Goal: Task Accomplishment & Management: Manage account settings

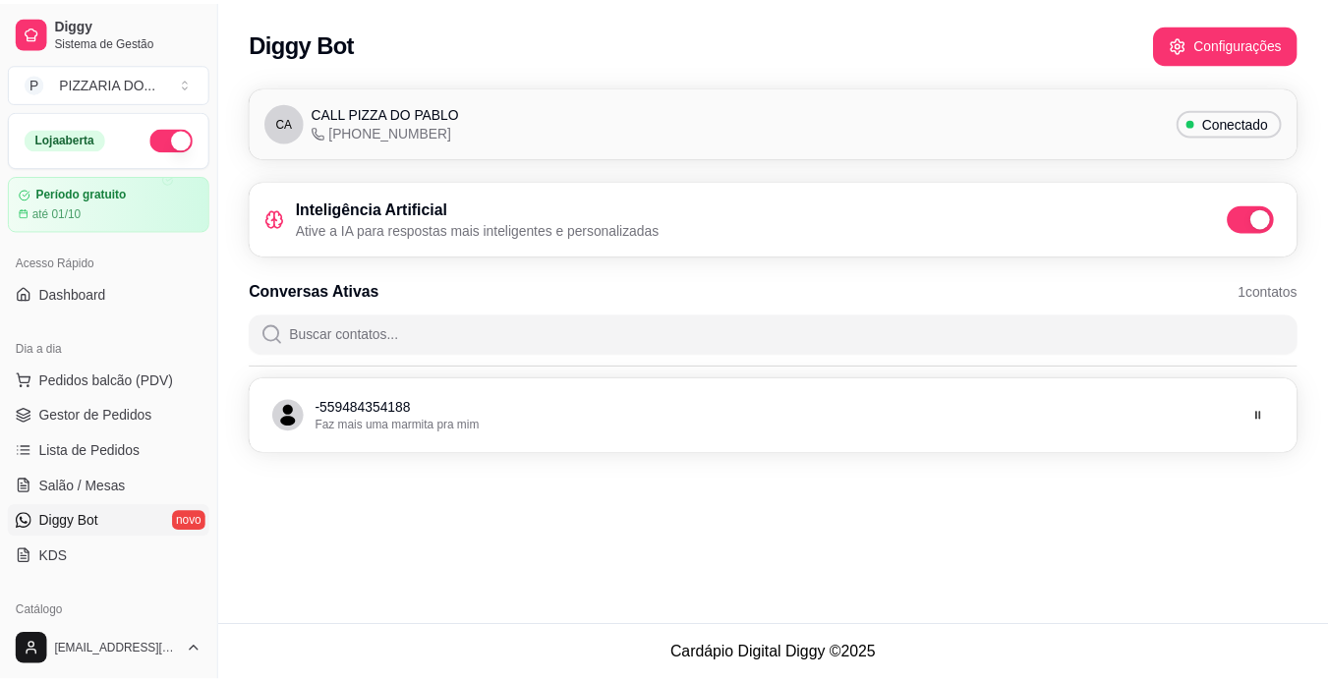
scroll to position [236, 0]
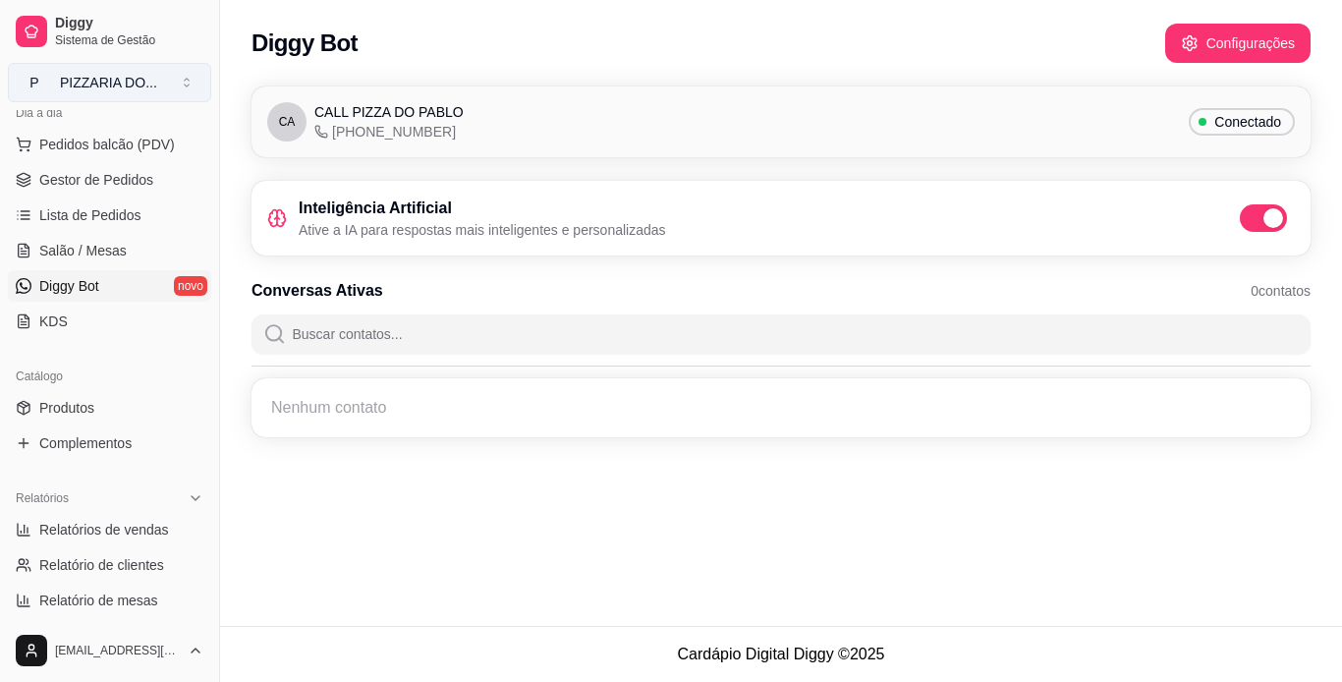
click at [190, 84] on button "P PIZZARIA DO ..." at bounding box center [109, 82] width 203 height 39
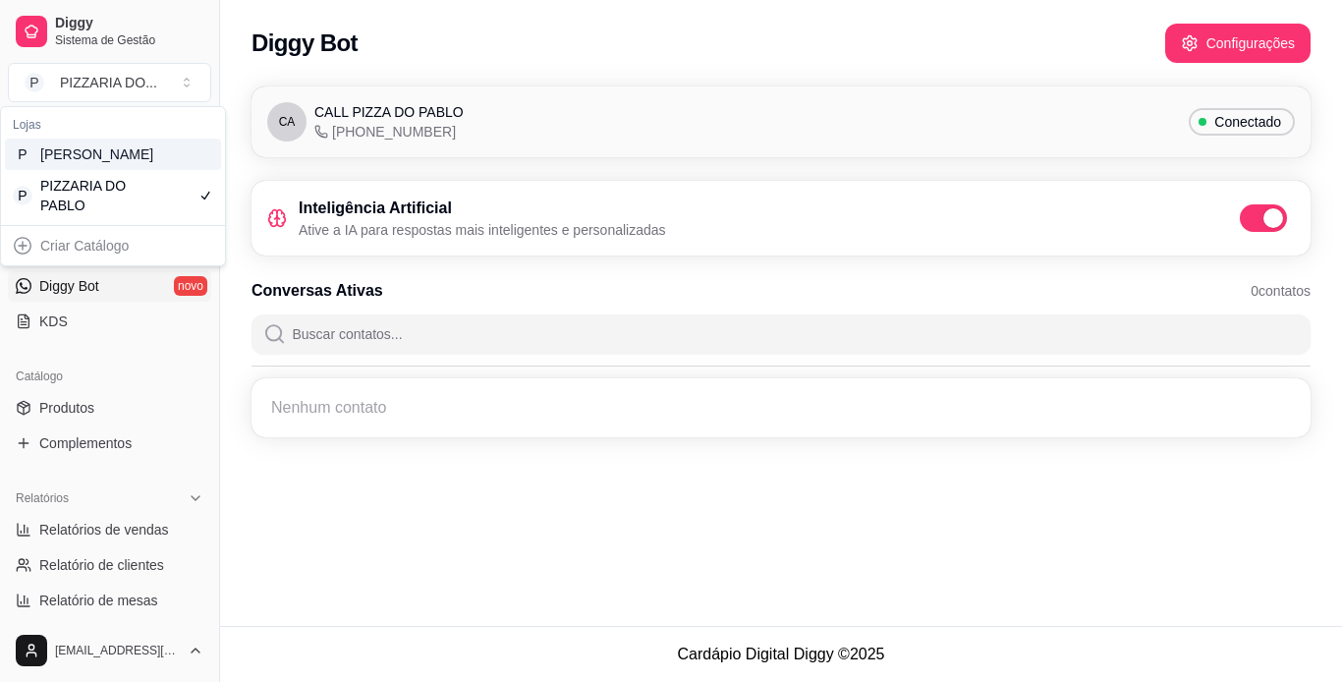
click at [396, 525] on div "Diggy Bot Configurações CA CALL PIZZA DO PABLO [PHONE_NUMBER] Conectado Intelig…" at bounding box center [781, 313] width 1122 height 626
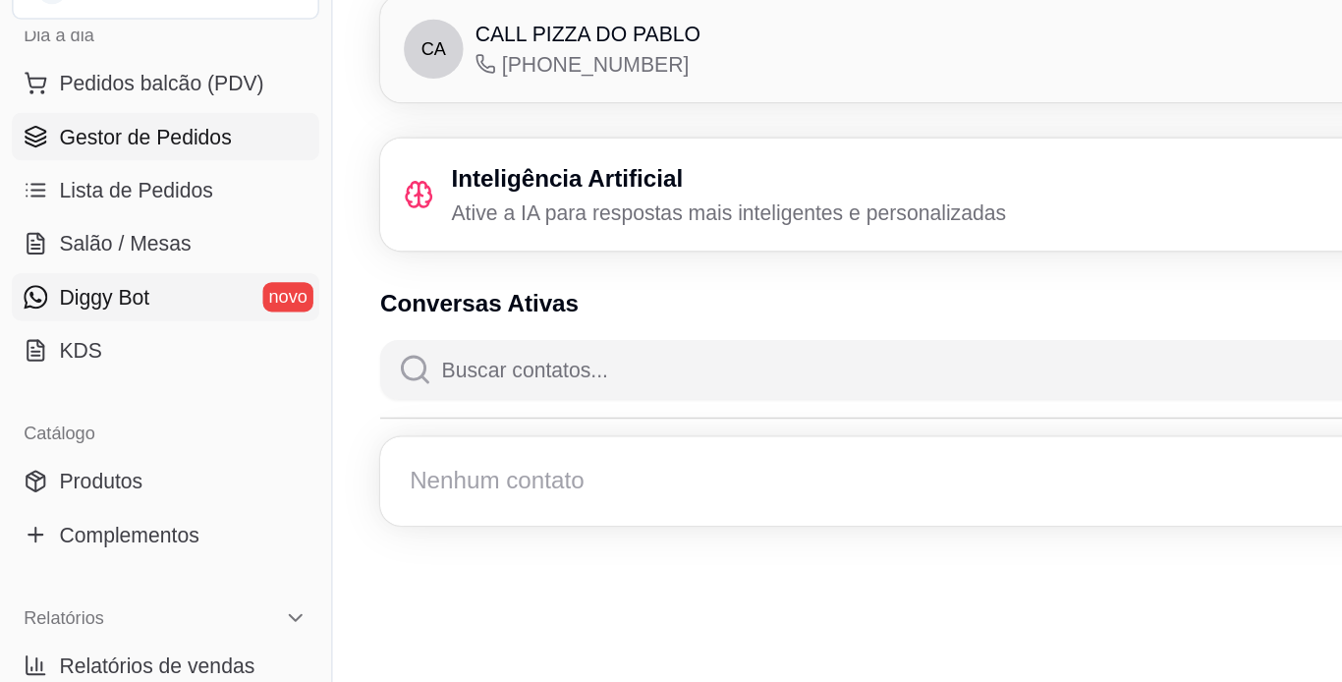
click at [98, 178] on span "Gestor de Pedidos" at bounding box center [96, 180] width 114 height 20
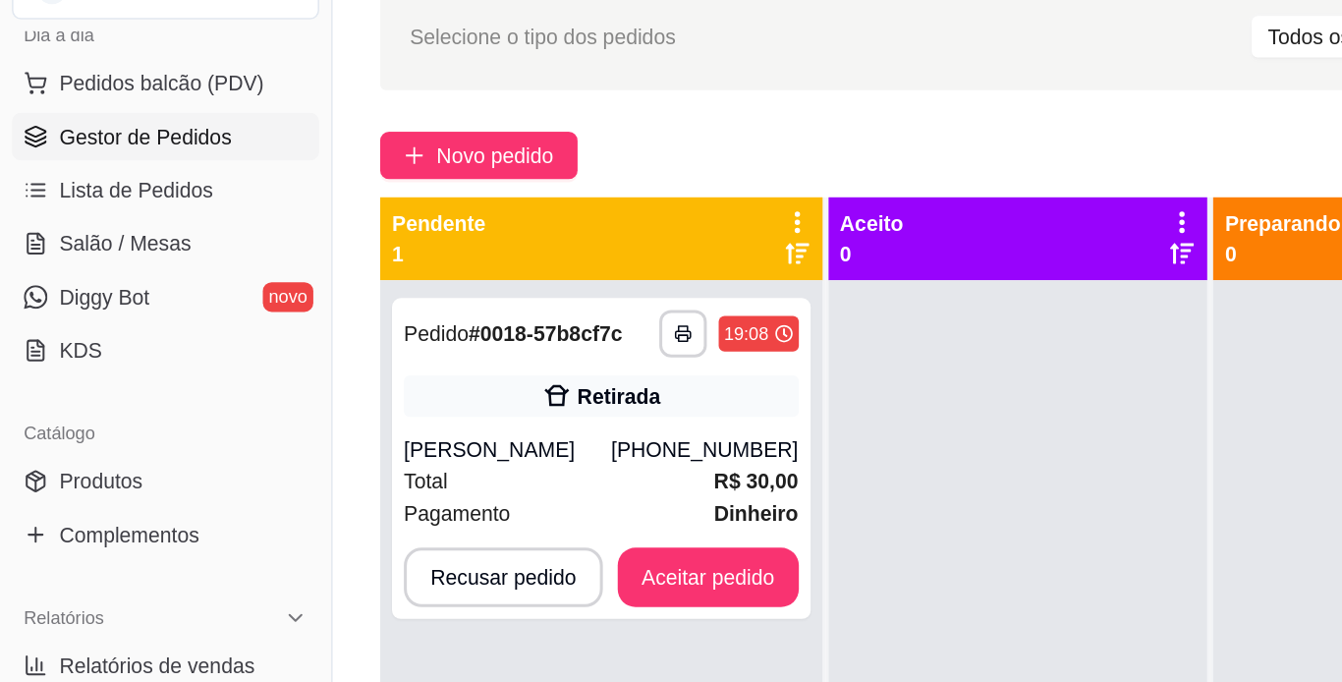
click at [101, 177] on span "Gestor de Pedidos" at bounding box center [96, 180] width 114 height 20
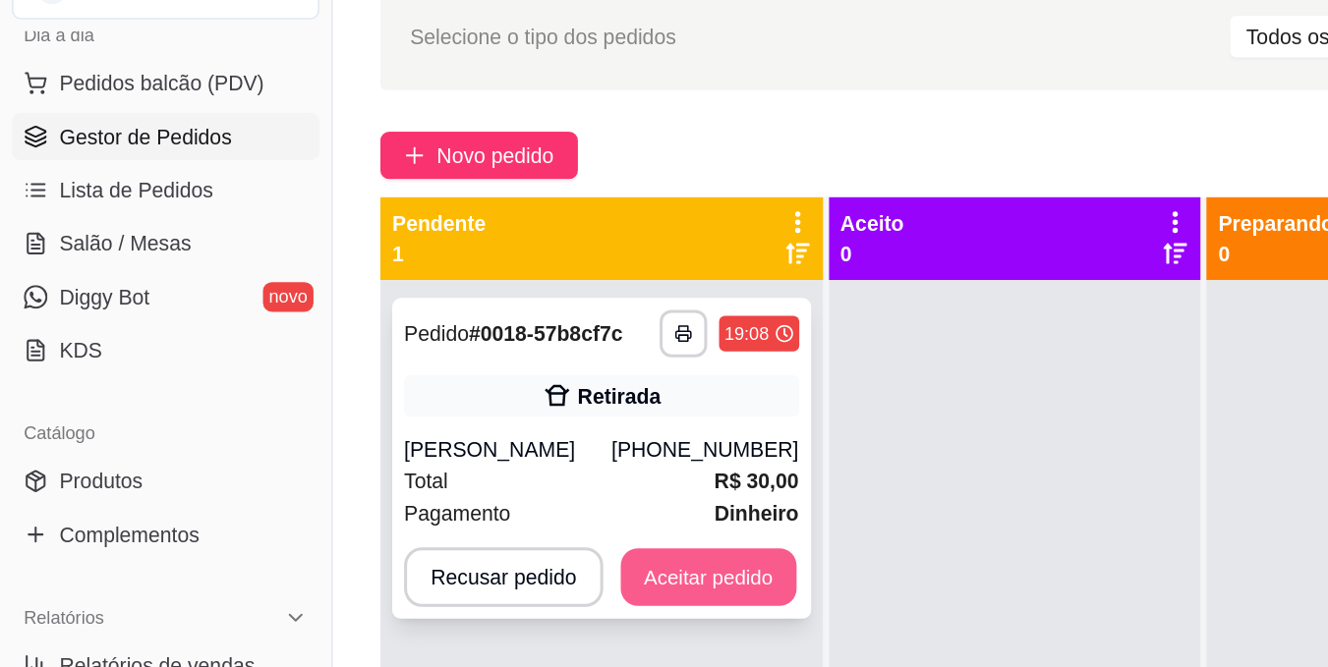
click at [481, 477] on button "Aceitar pedido" at bounding box center [469, 472] width 116 height 38
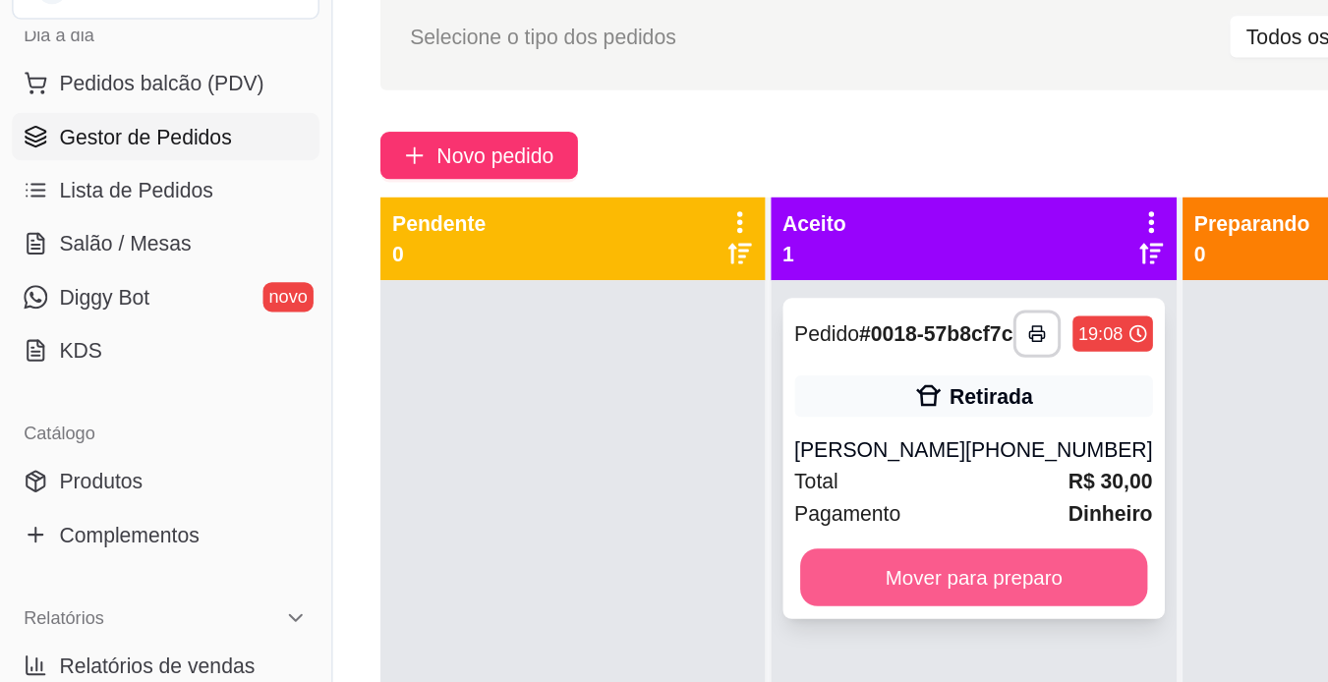
click at [674, 487] on button "Mover para preparo" at bounding box center [644, 472] width 230 height 38
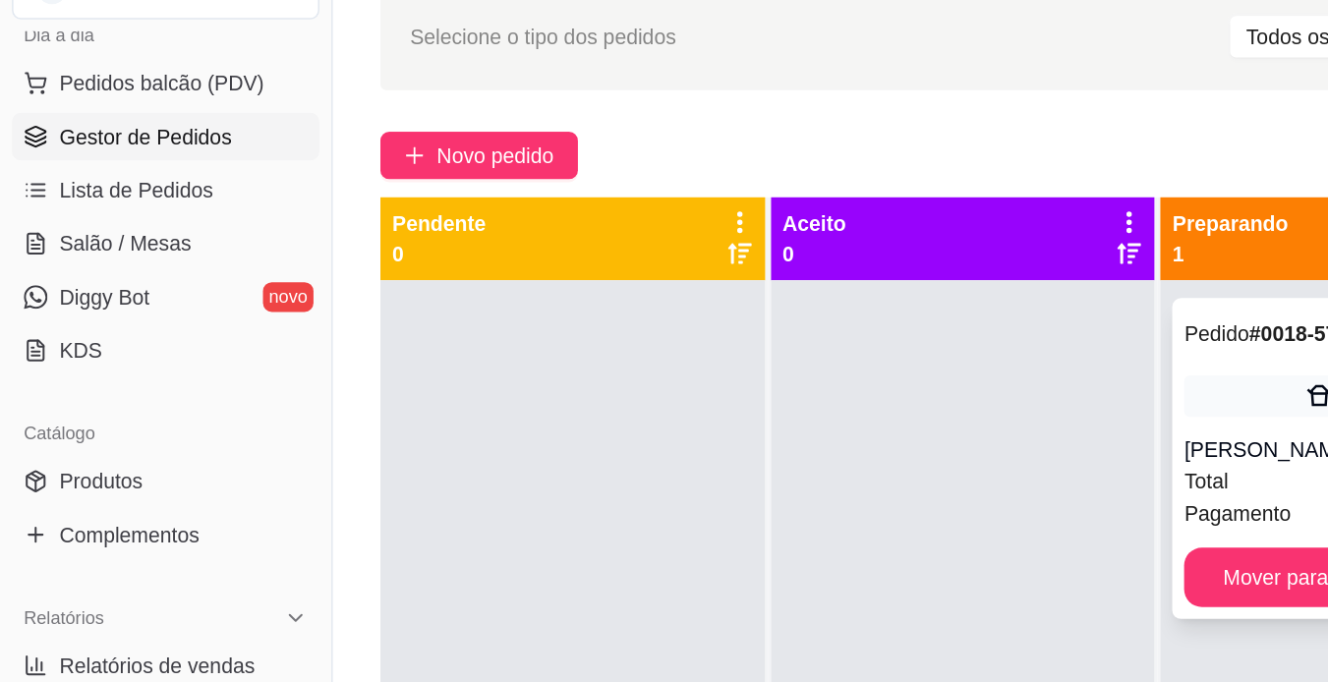
click at [852, 383] on div "**********" at bounding box center [901, 393] width 253 height 212
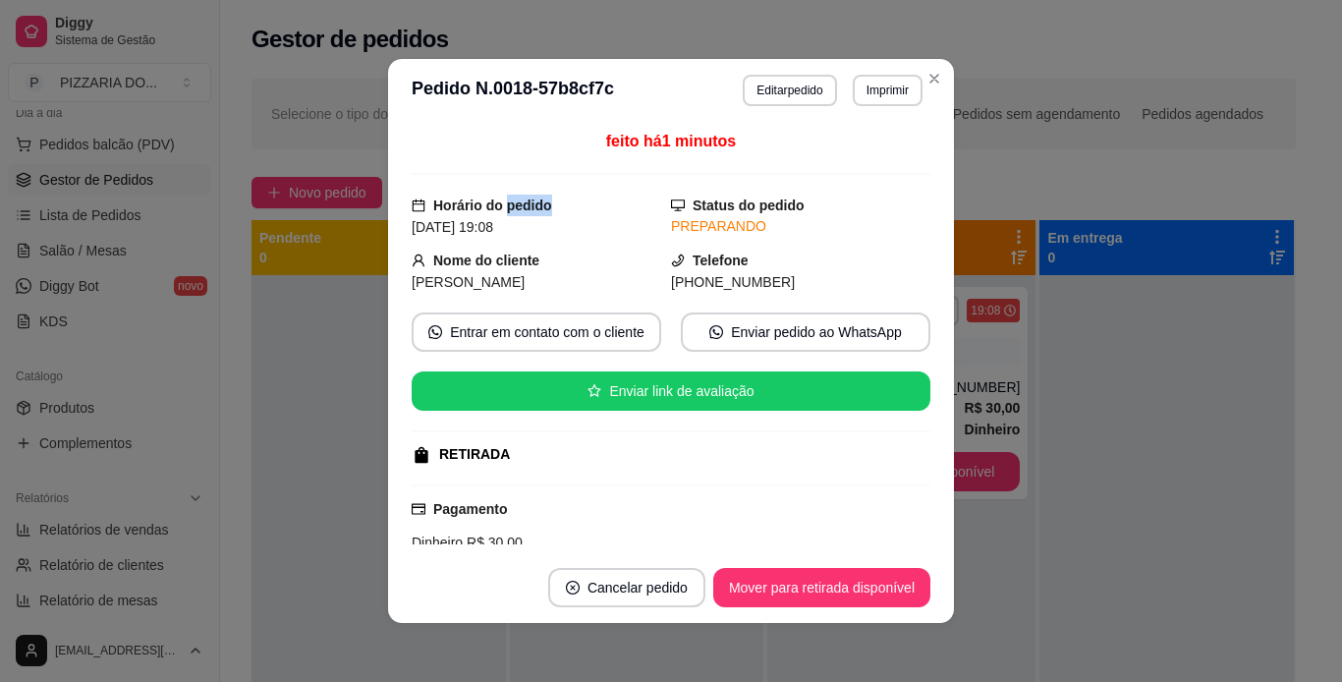
drag, startPoint x: 330, startPoint y: 218, endPoint x: 620, endPoint y: 206, distance: 290.1
click at [620, 206] on div "Horário do pedido [DATE] 19:08" at bounding box center [541, 216] width 259 height 43
click at [879, 96] on button "Imprimir" at bounding box center [888, 90] width 68 height 30
click at [873, 159] on button "IMPRESSORA" at bounding box center [845, 158] width 138 height 30
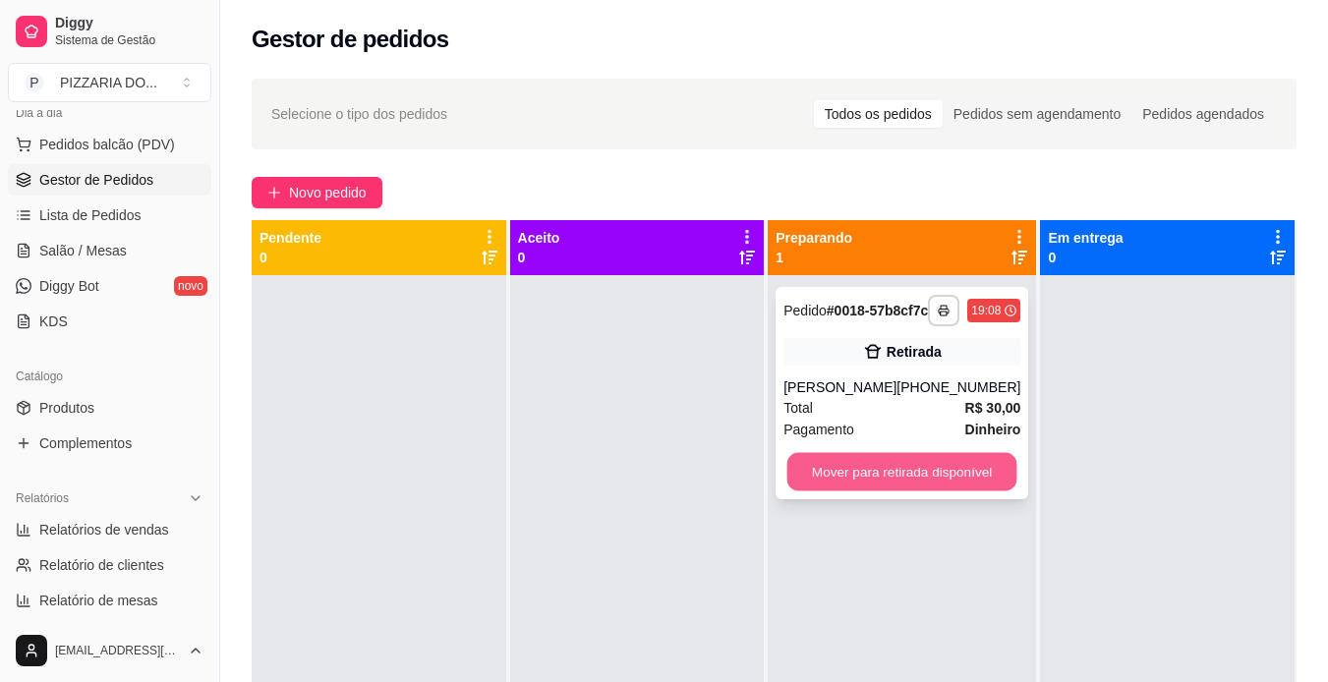
click at [958, 486] on button "Mover para retirada disponível" at bounding box center [902, 472] width 230 height 38
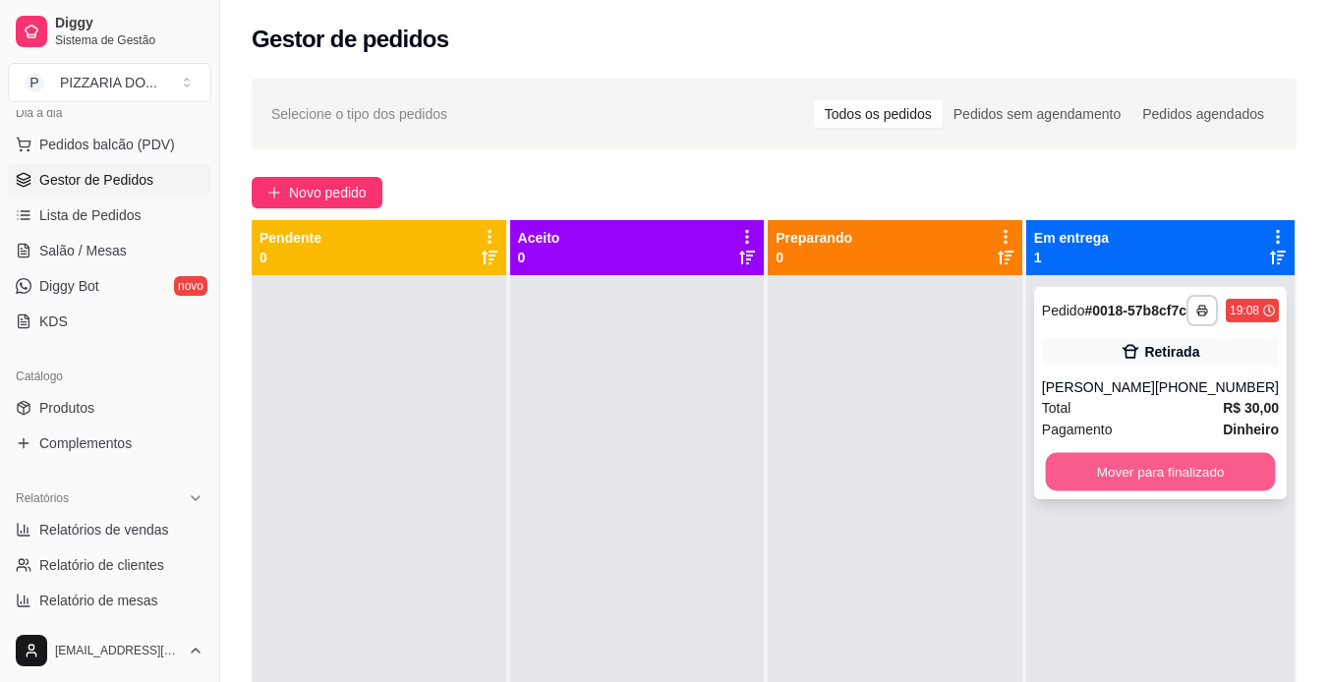
click at [1250, 491] on button "Mover para finalizado" at bounding box center [1160, 472] width 230 height 38
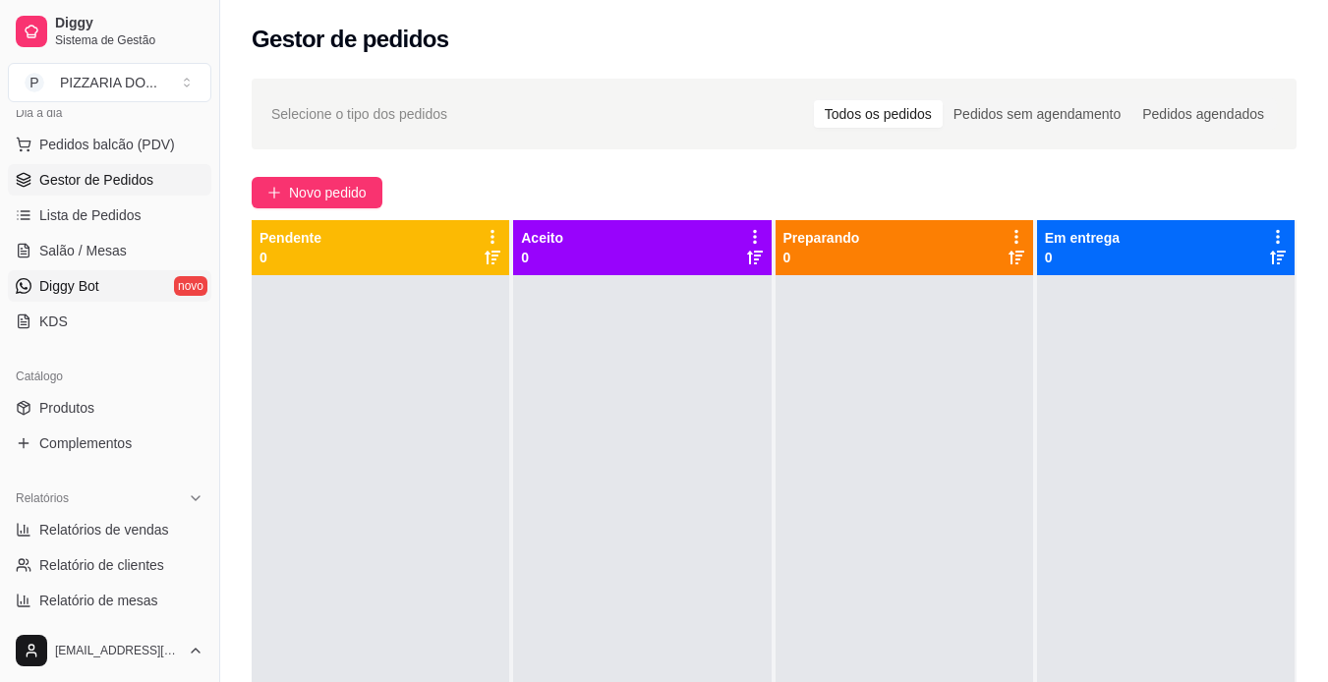
click at [90, 293] on span "Diggy Bot" at bounding box center [69, 286] width 60 height 20
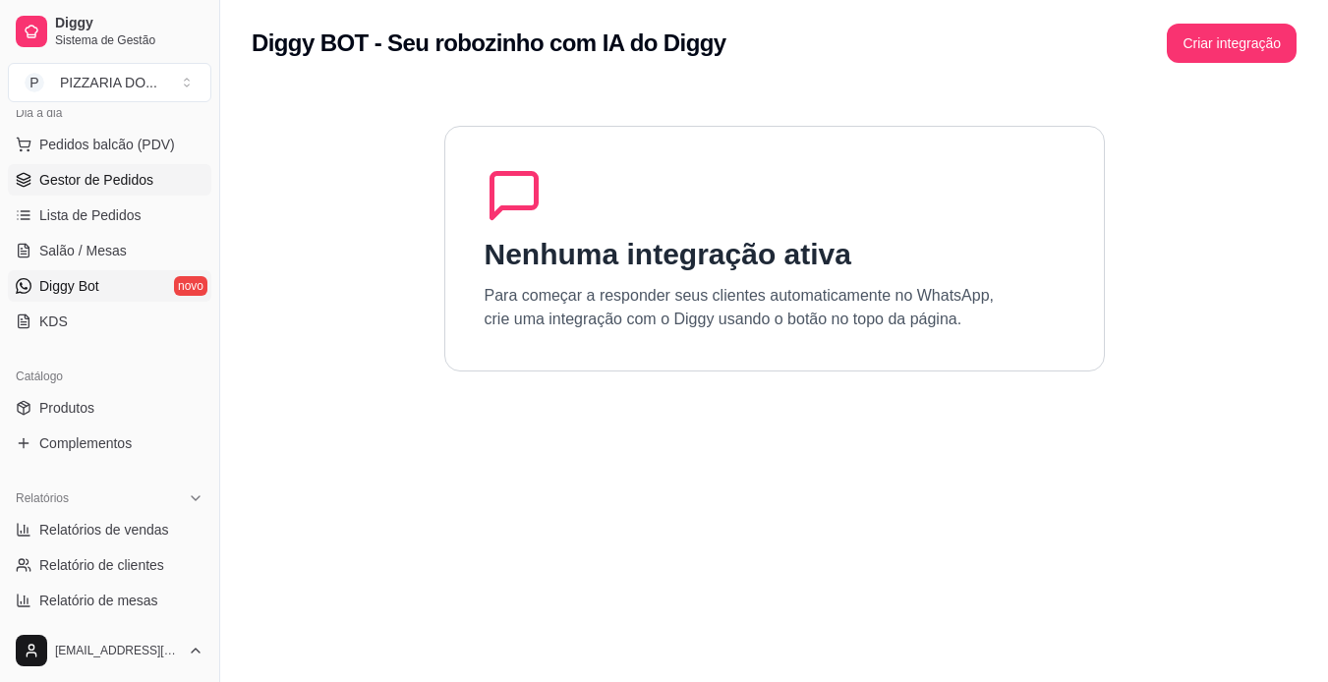
click at [75, 178] on span "Gestor de Pedidos" at bounding box center [96, 180] width 114 height 20
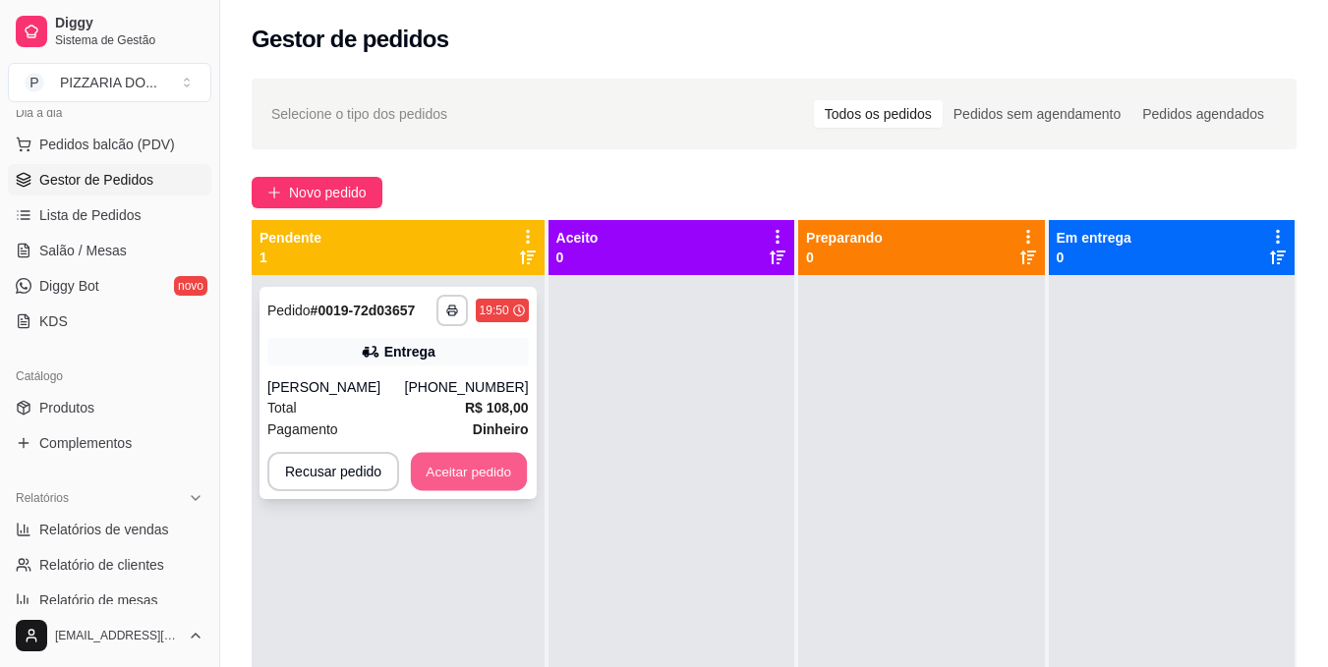
click at [479, 490] on button "Aceitar pedido" at bounding box center [469, 472] width 116 height 38
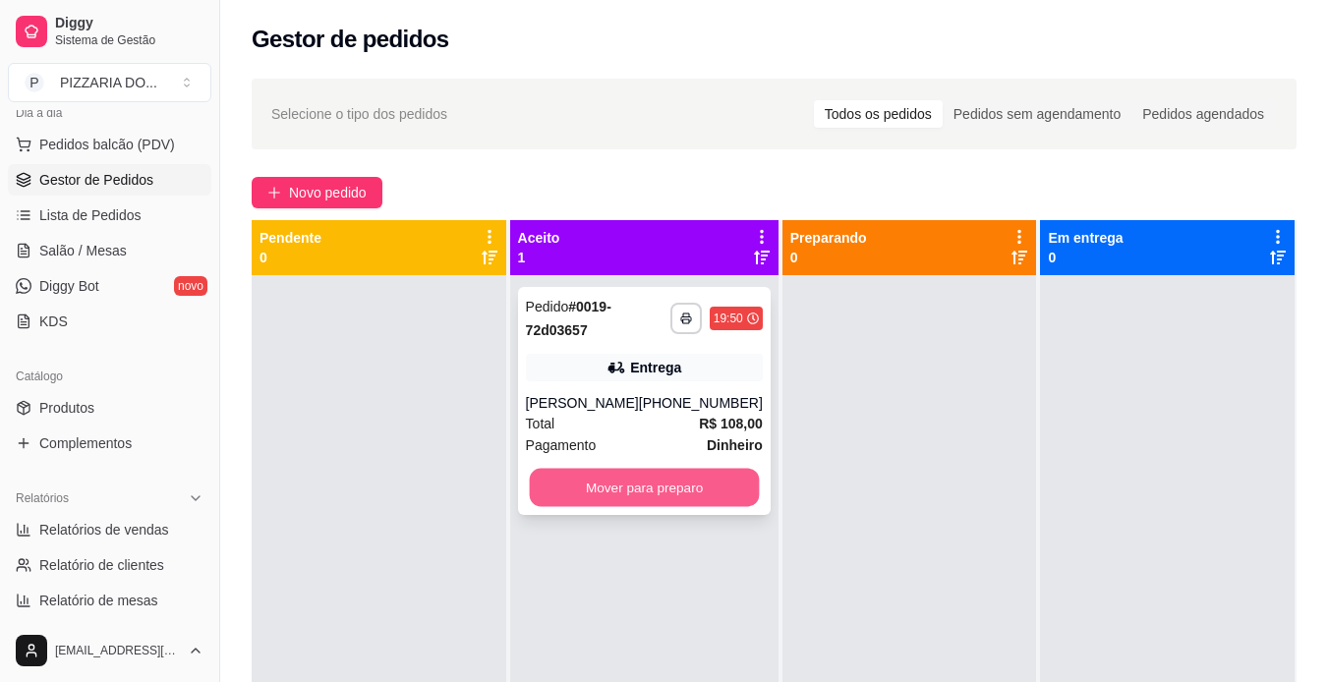
click at [627, 507] on button "Mover para preparo" at bounding box center [644, 488] width 230 height 38
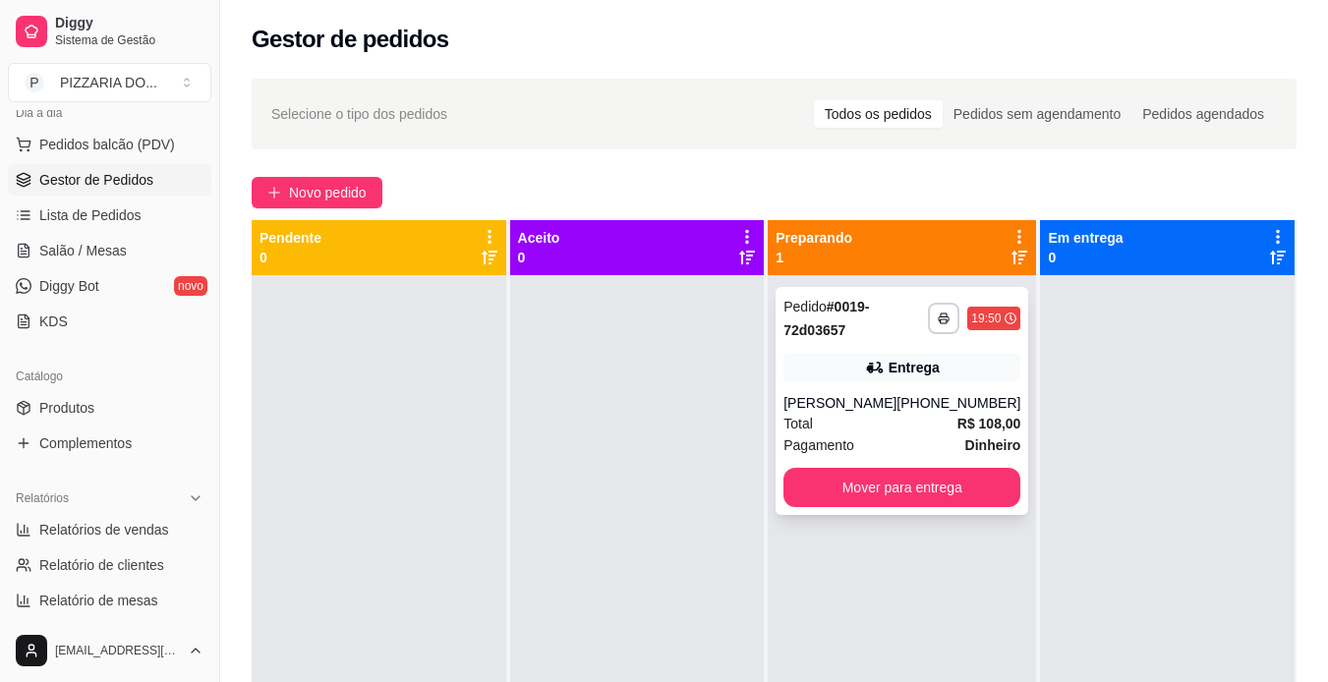
click at [882, 413] on div "[PERSON_NAME]" at bounding box center [839, 403] width 113 height 20
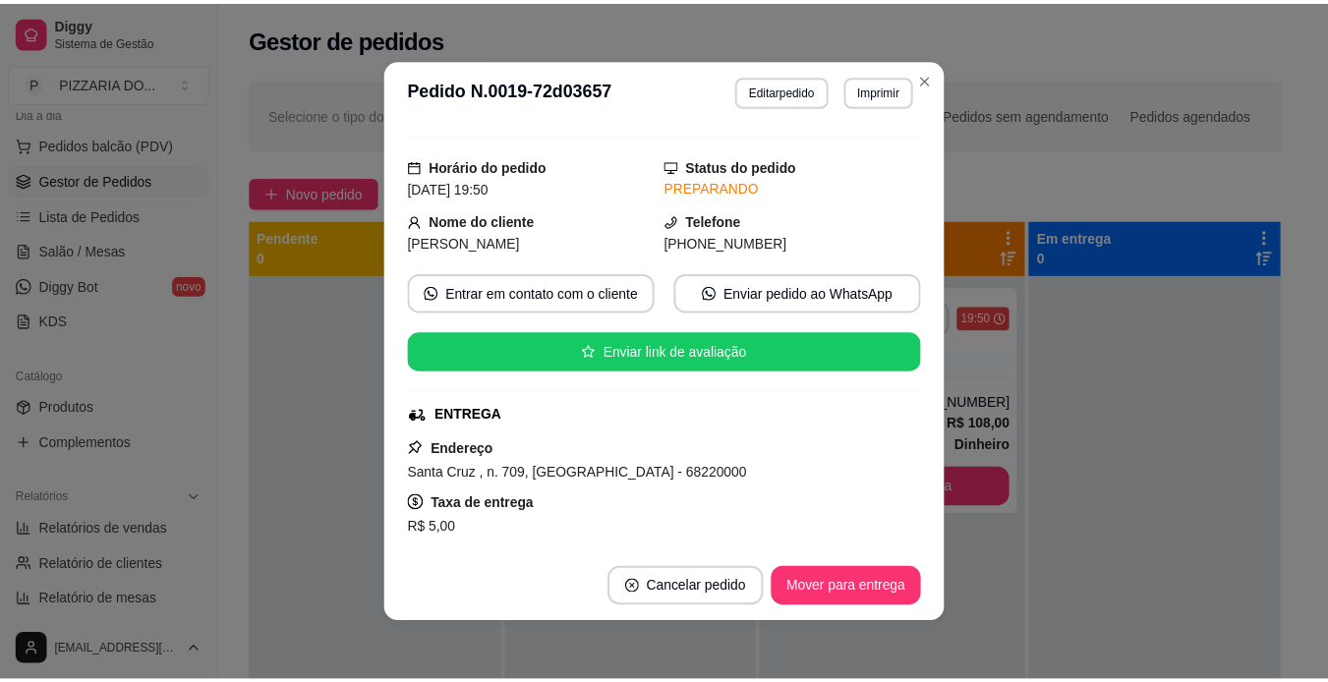
scroll to position [79, 0]
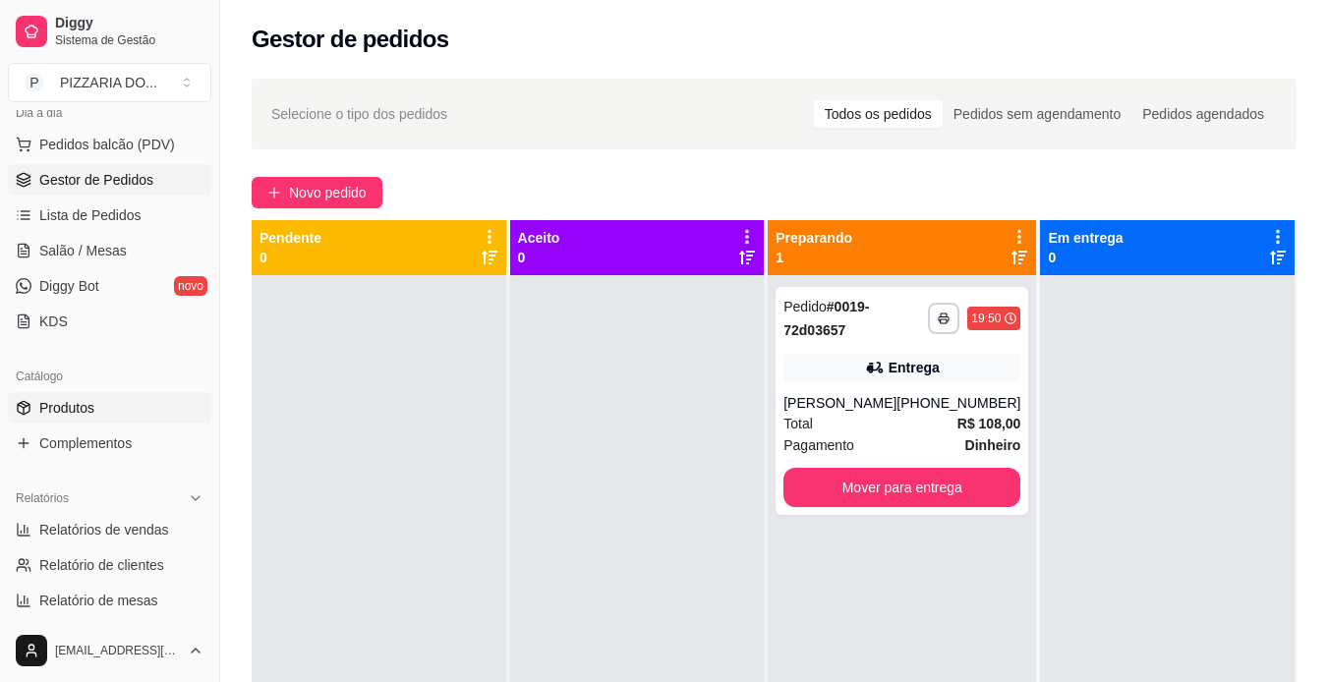
click at [142, 394] on link "Produtos" at bounding box center [109, 407] width 203 height 31
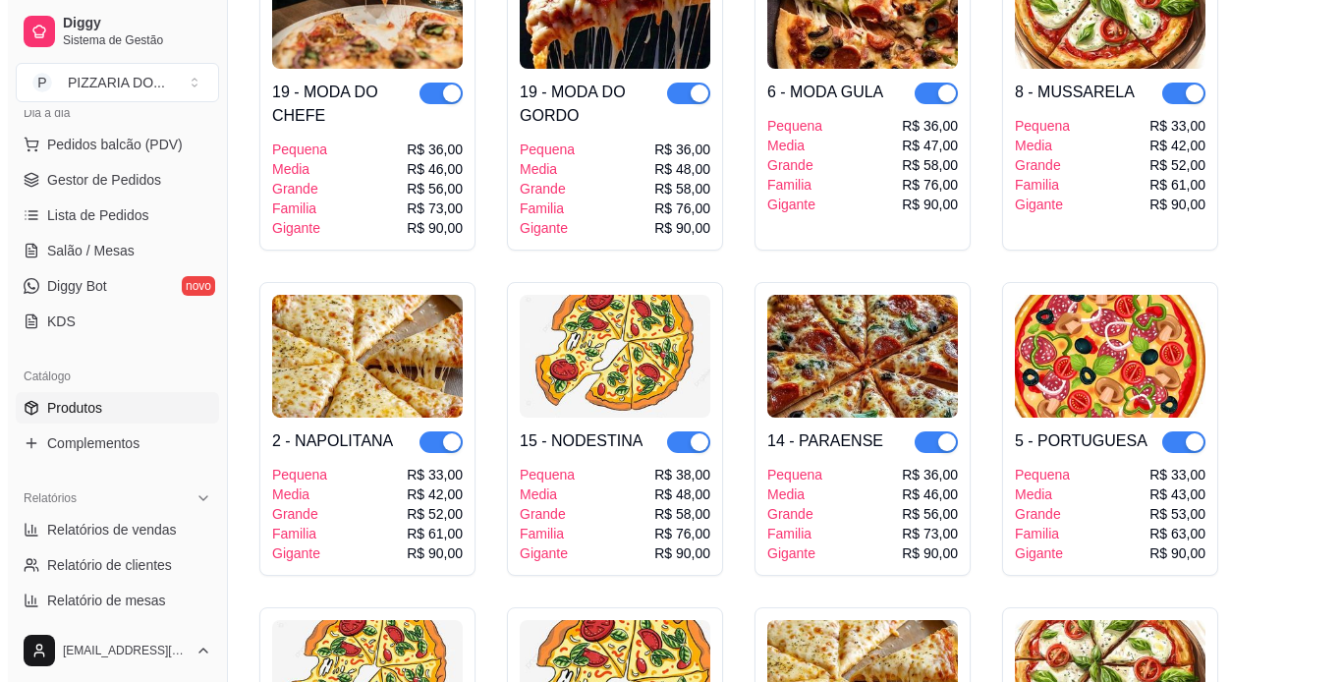
scroll to position [1390, 0]
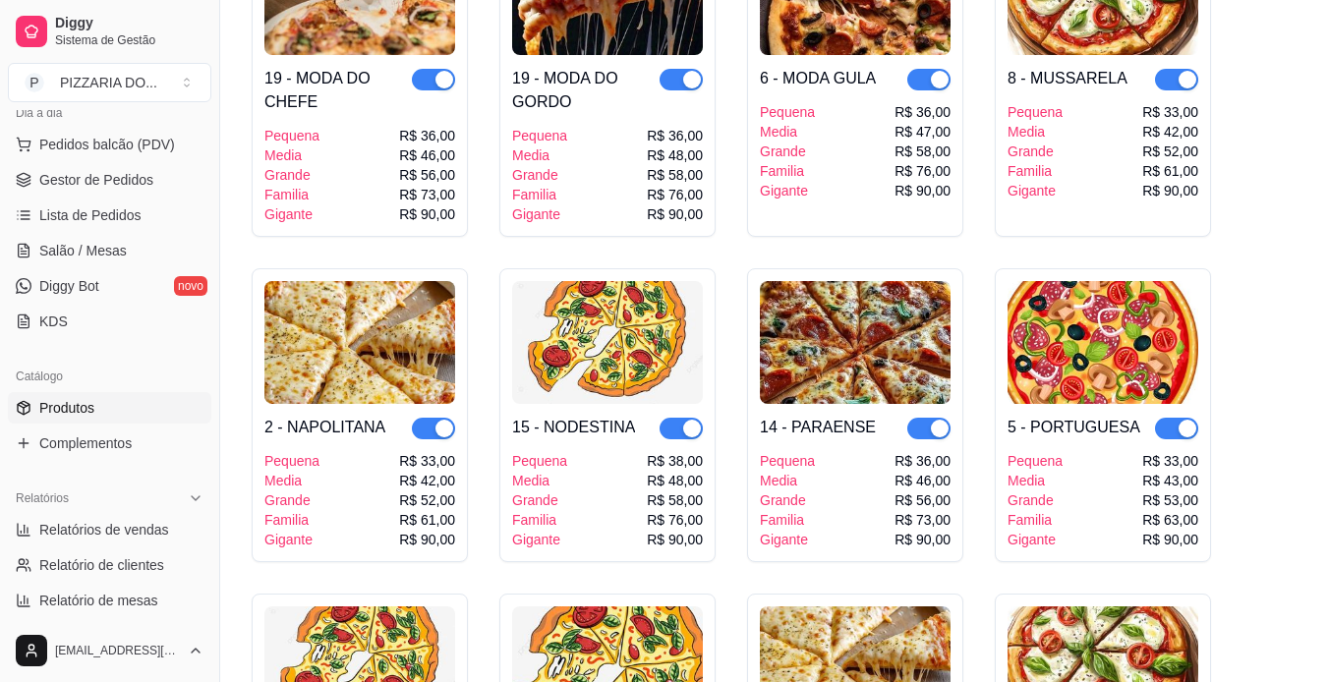
click at [571, 408] on div "15 - NODESTINA Pequena Media Grande Familia Gigante R$ 38,00 R$ 48,00 R$ 58,00 …" at bounding box center [607, 476] width 191 height 145
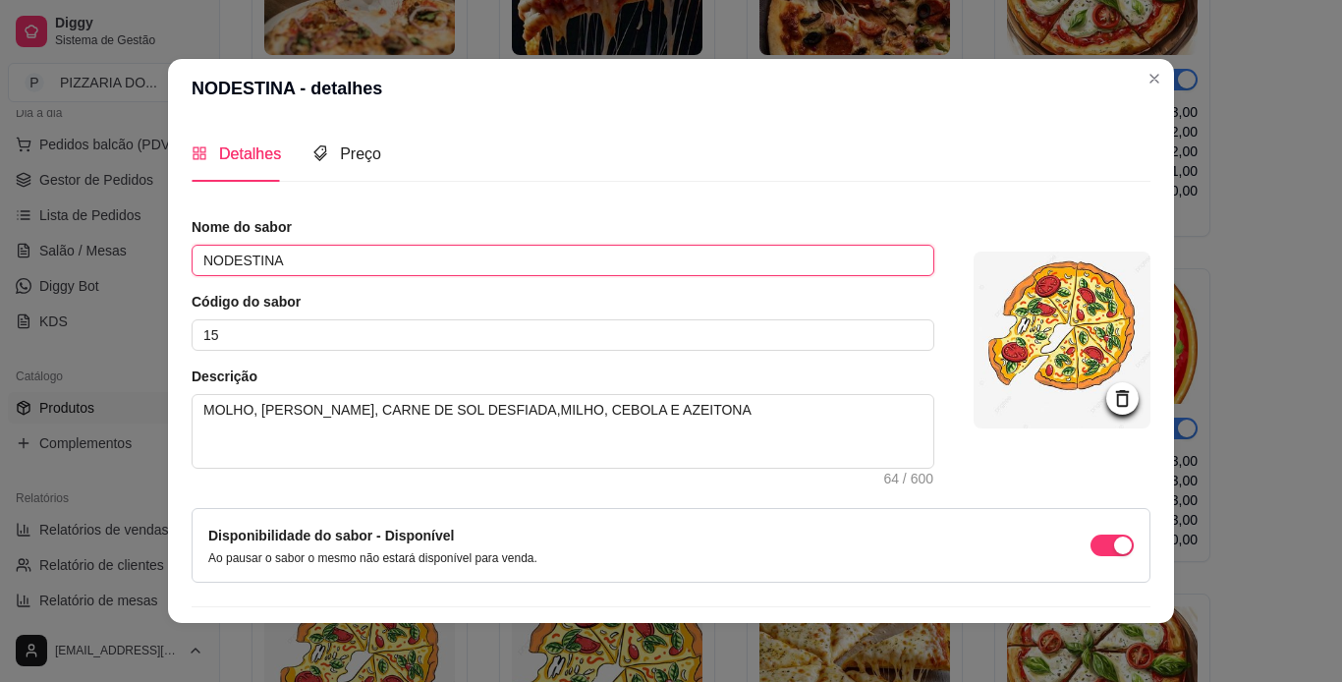
click at [217, 261] on input "NODESTINA" at bounding box center [563, 260] width 743 height 31
type input "NORDESTINA"
click at [1041, 364] on img at bounding box center [1062, 340] width 177 height 177
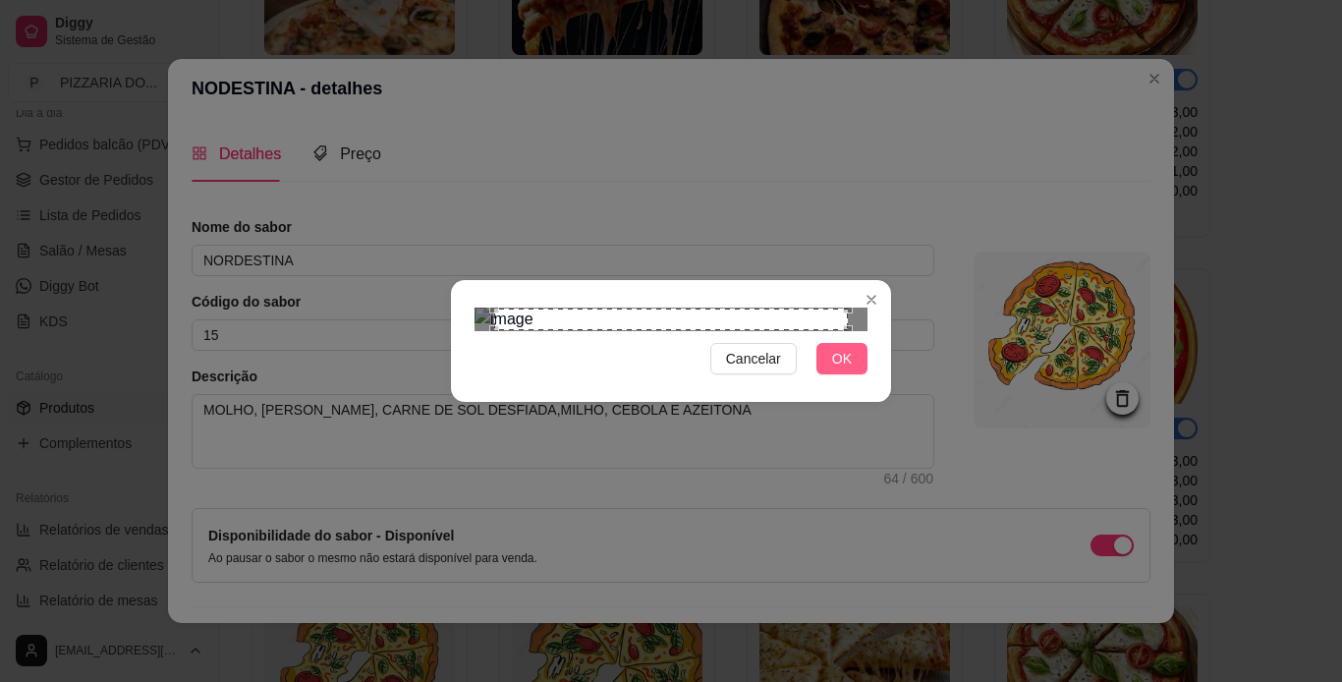
click at [848, 369] on span "OK" at bounding box center [842, 359] width 20 height 22
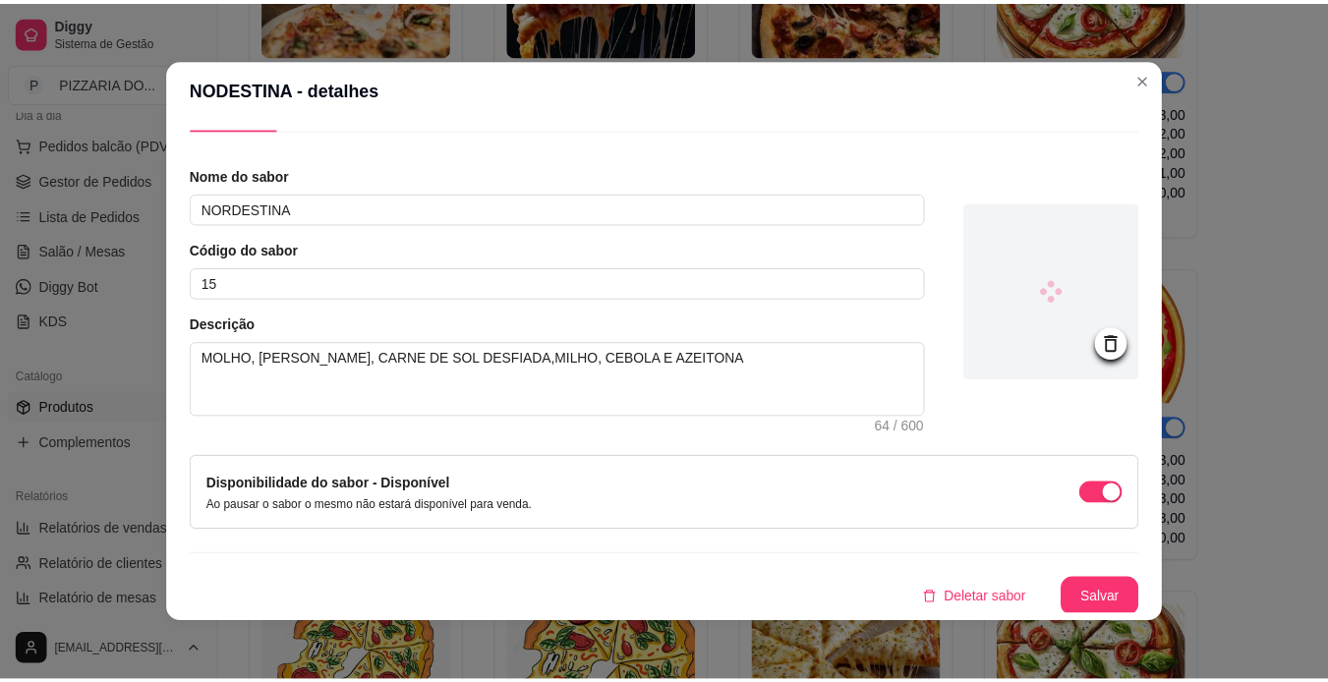
scroll to position [55, 0]
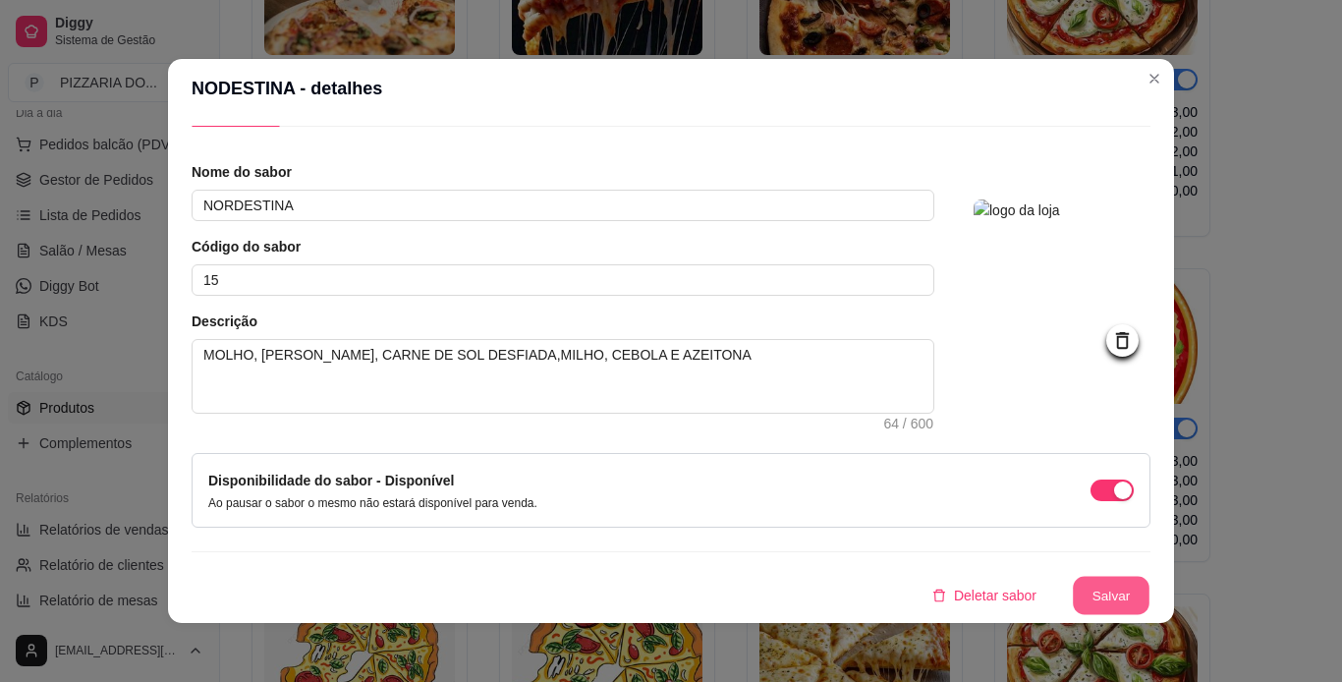
click at [1094, 585] on button "Salvar" at bounding box center [1111, 596] width 77 height 38
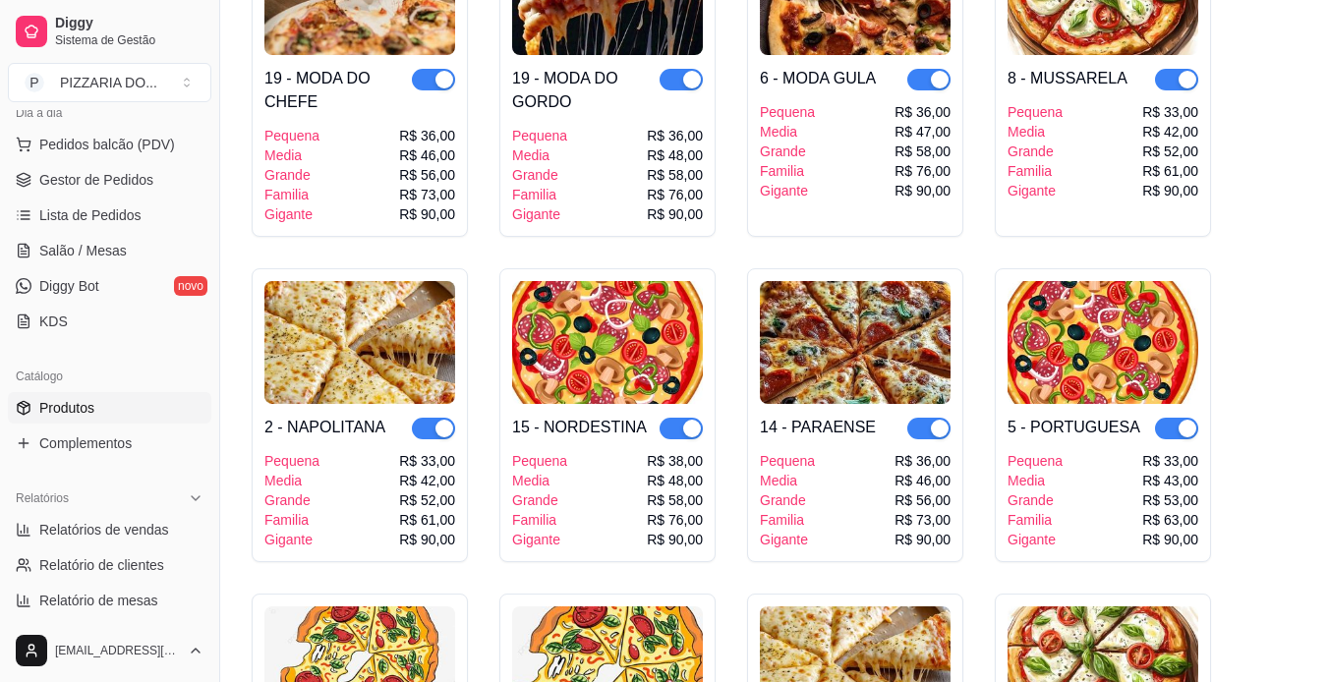
click at [97, 180] on span "Gestor de Pedidos" at bounding box center [96, 180] width 114 height 20
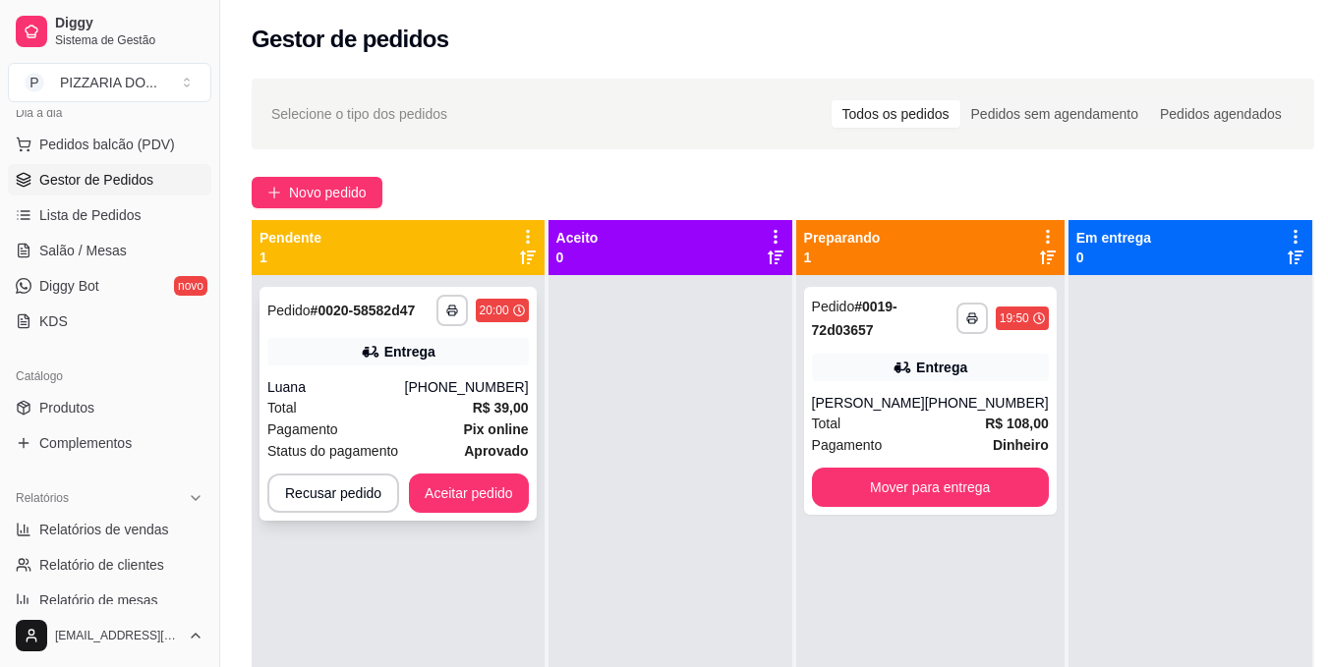
click at [349, 430] on div "Pagamento Pix online" at bounding box center [397, 430] width 261 height 22
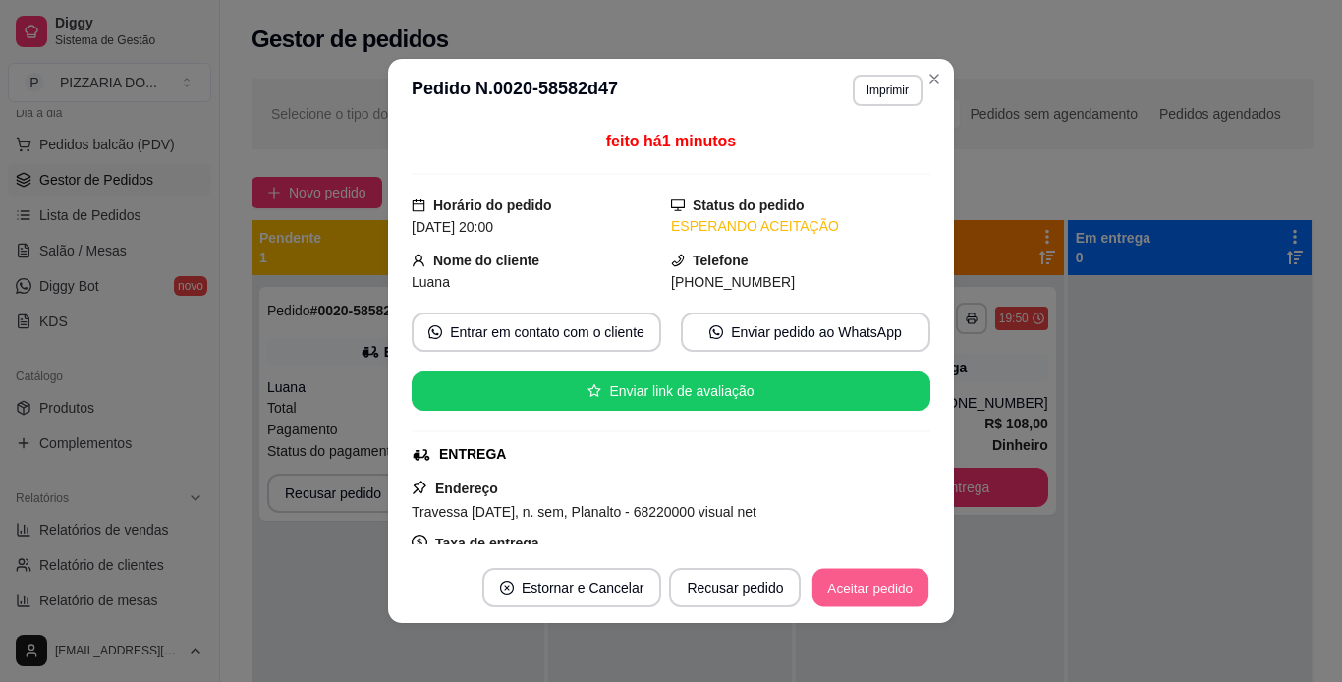
click at [857, 584] on button "Aceitar pedido" at bounding box center [871, 588] width 116 height 38
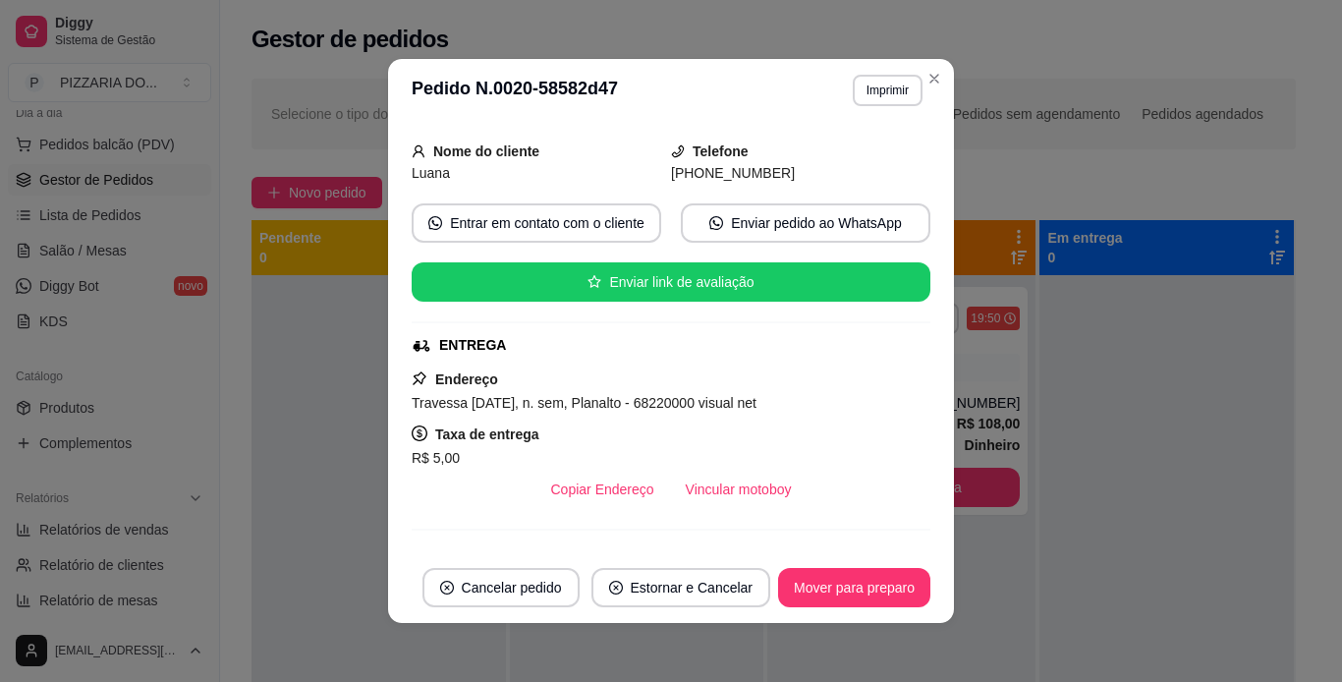
scroll to position [118, 0]
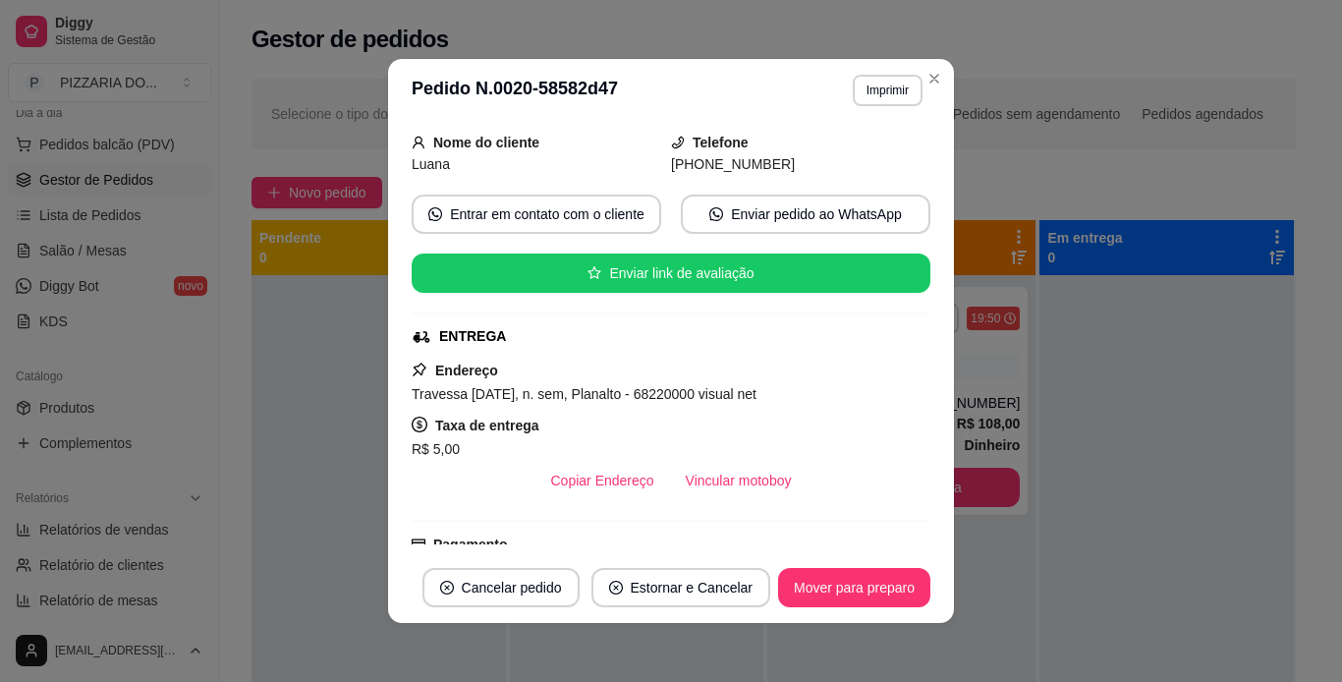
click at [907, 530] on div "Pagamento Pix online R$ 39,00 - pagamento aprovado" at bounding box center [671, 565] width 519 height 90
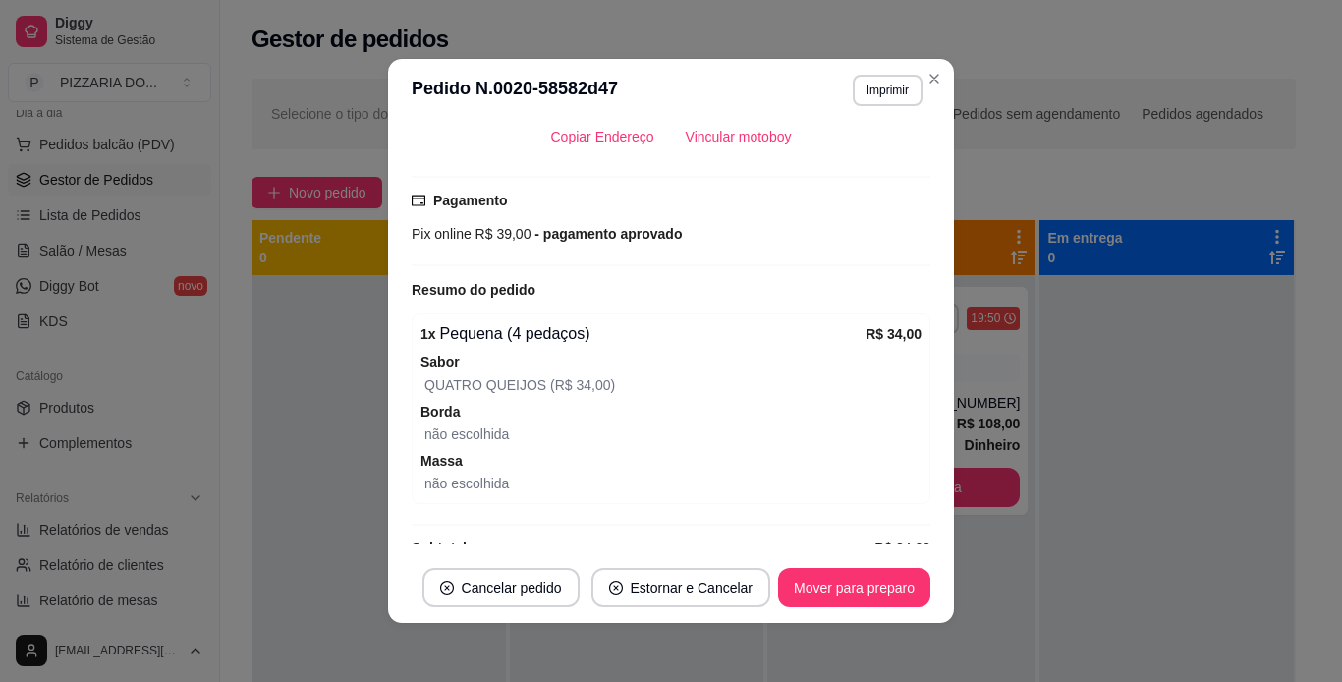
scroll to position [472, 0]
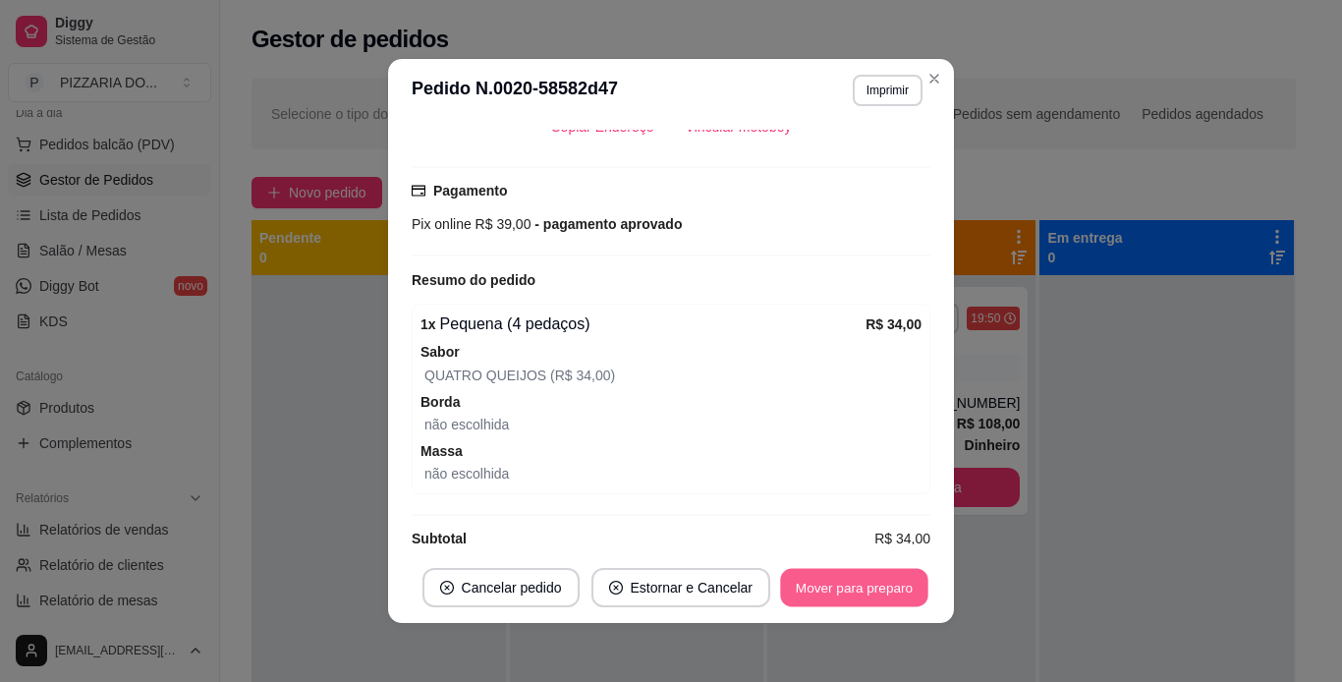
click at [883, 594] on button "Mover para preparo" at bounding box center [853, 588] width 147 height 38
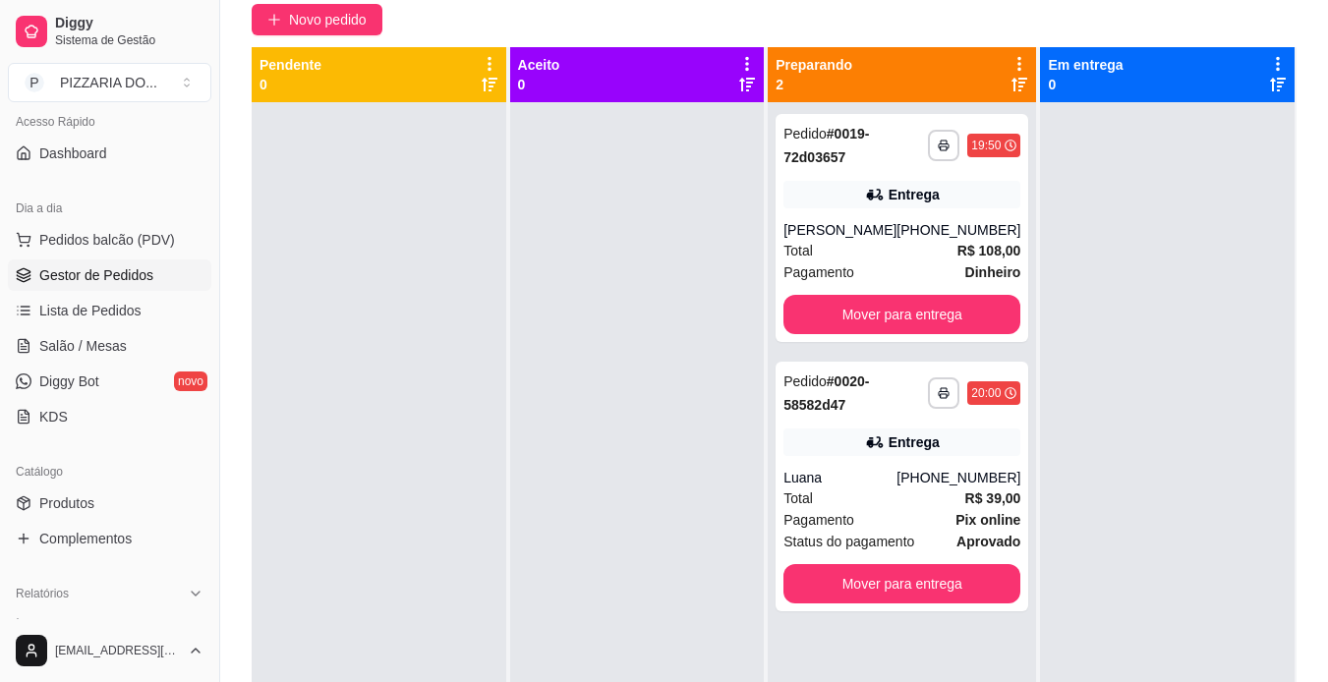
scroll to position [0, 0]
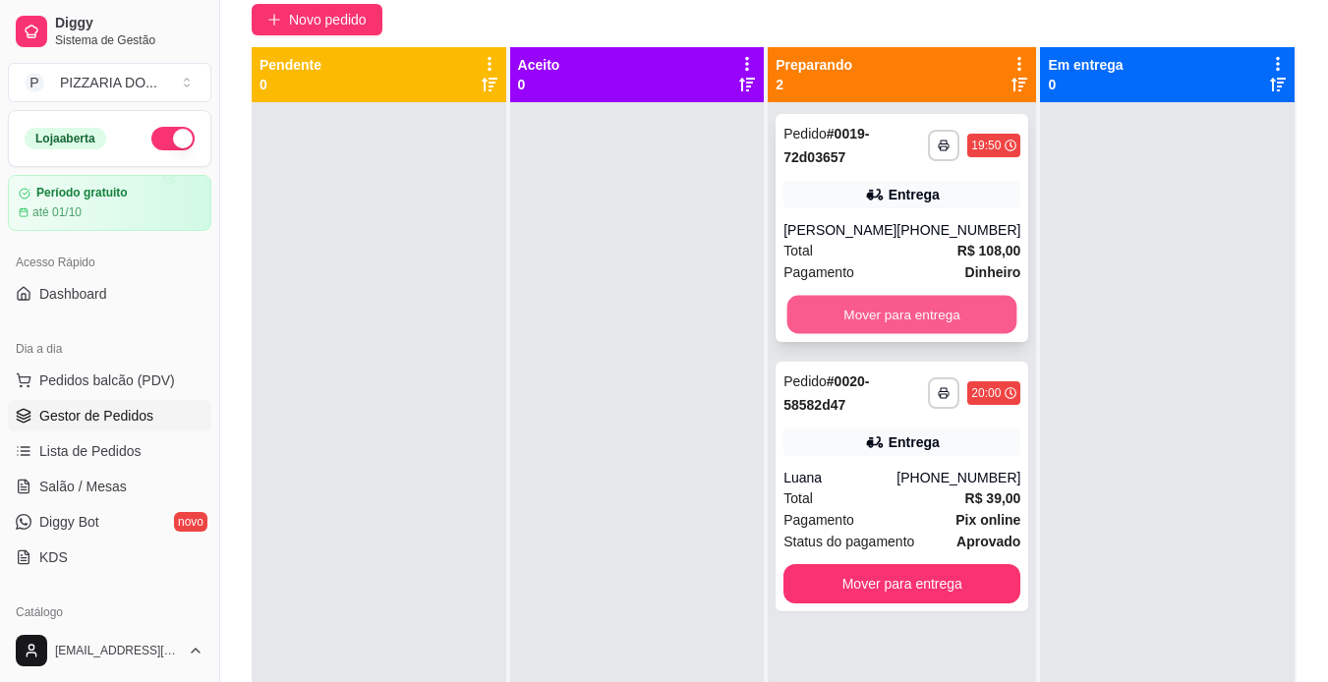
click at [896, 325] on button "Mover para entrega" at bounding box center [902, 315] width 230 height 38
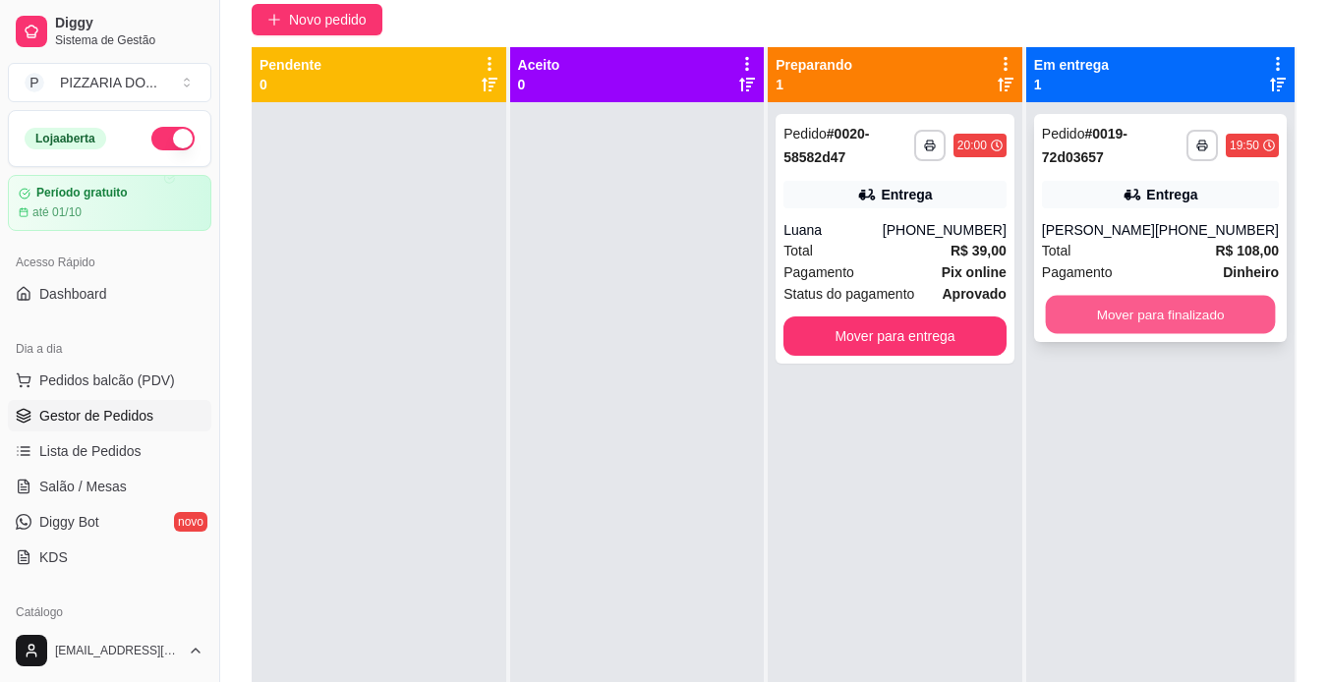
click at [1097, 334] on button "Mover para finalizado" at bounding box center [1160, 315] width 230 height 38
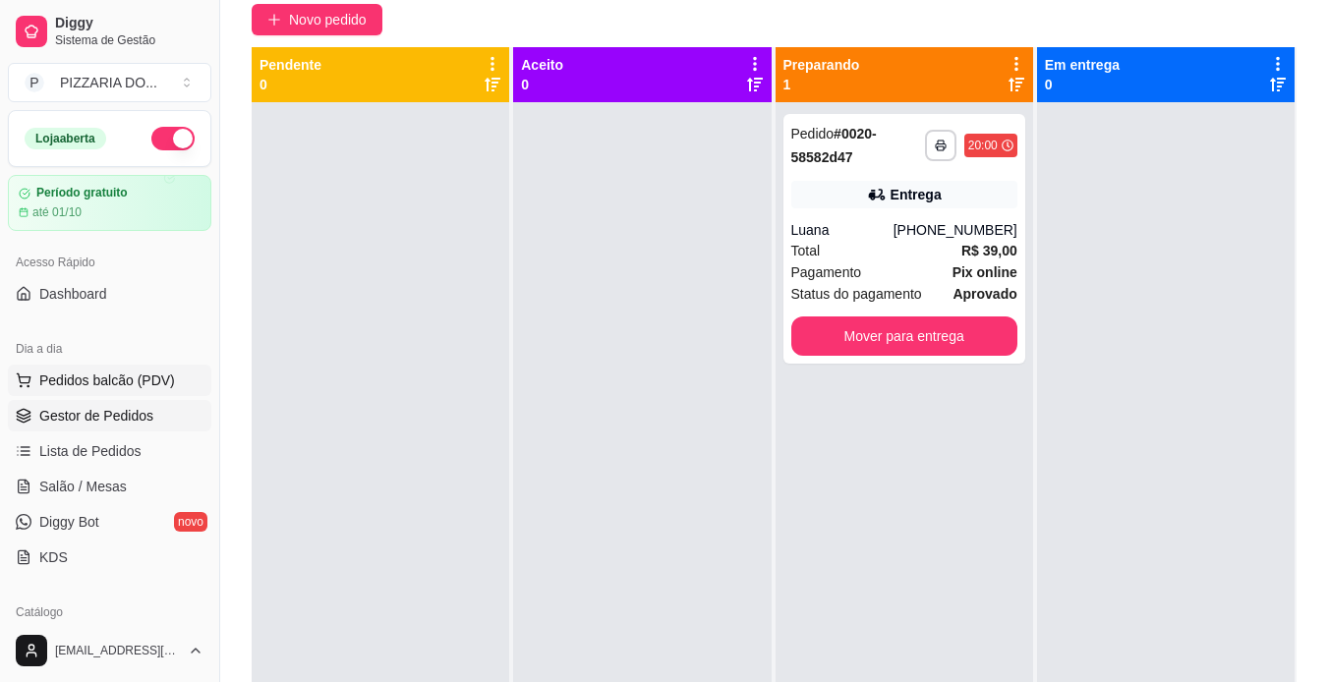
click at [160, 378] on span "Pedidos balcão (PDV)" at bounding box center [107, 380] width 136 height 20
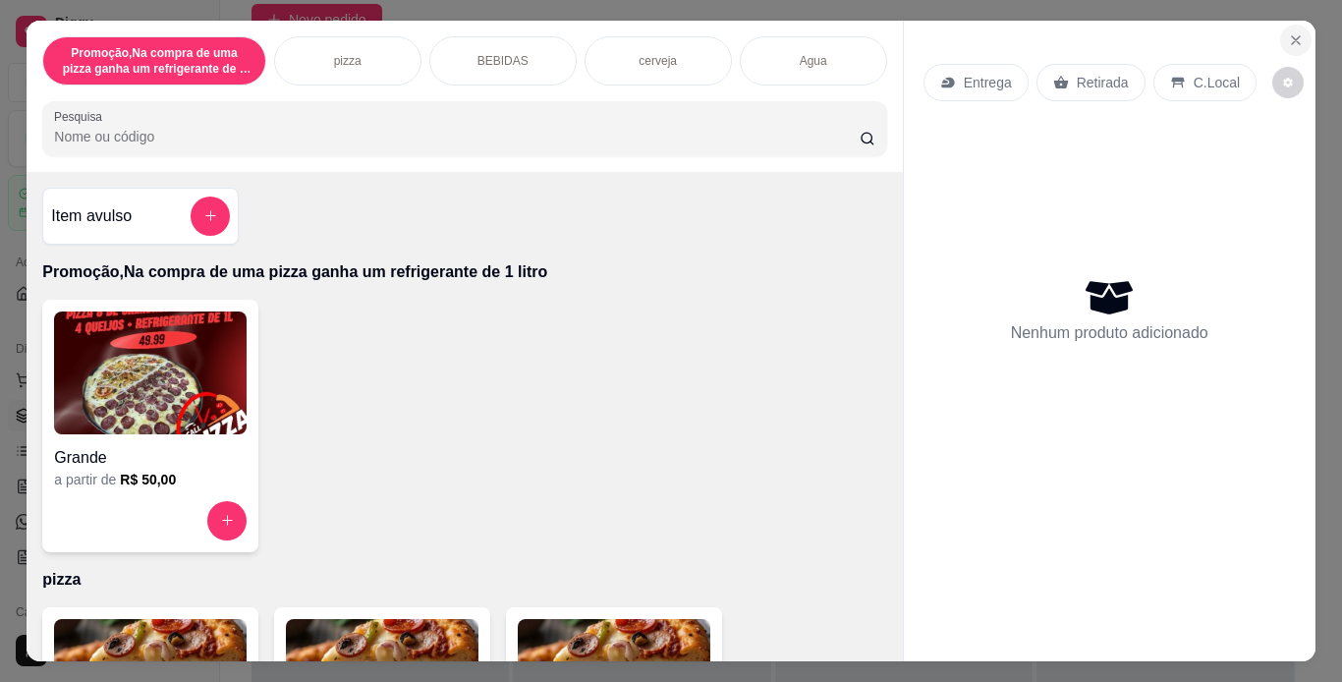
click at [1292, 36] on icon "Close" at bounding box center [1296, 40] width 8 height 8
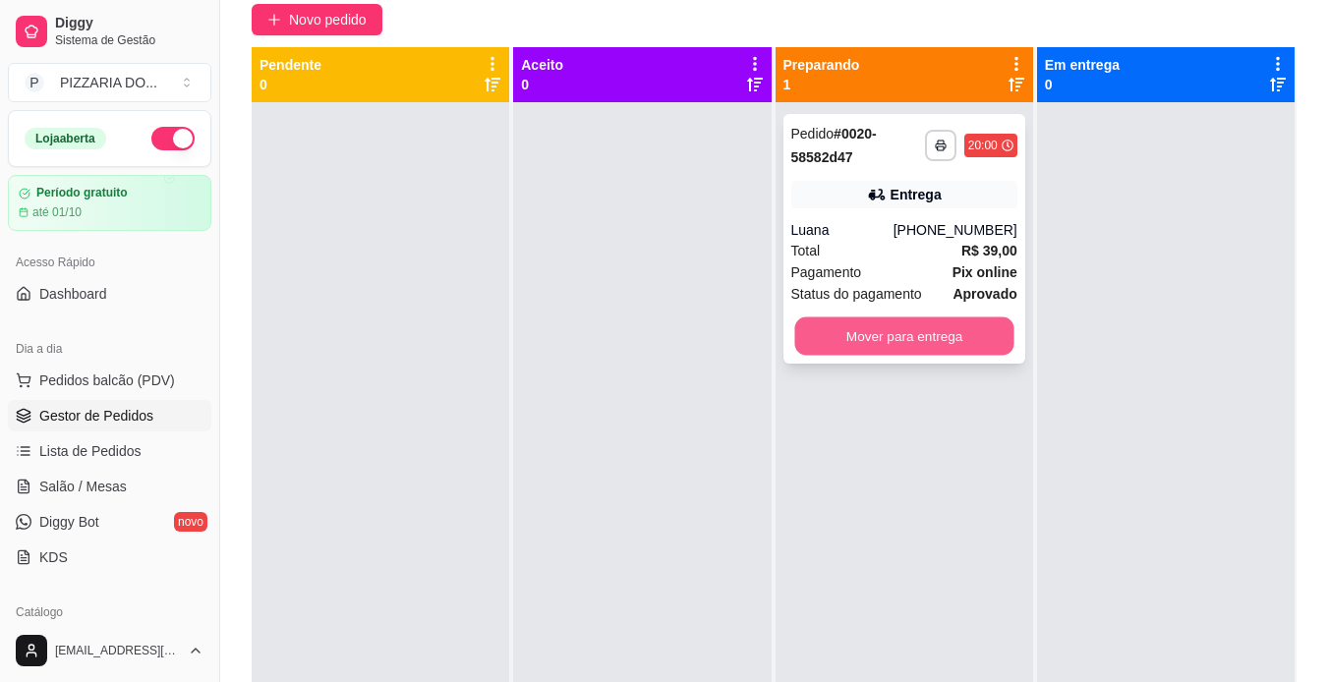
click at [908, 320] on button "Mover para entrega" at bounding box center [903, 336] width 219 height 38
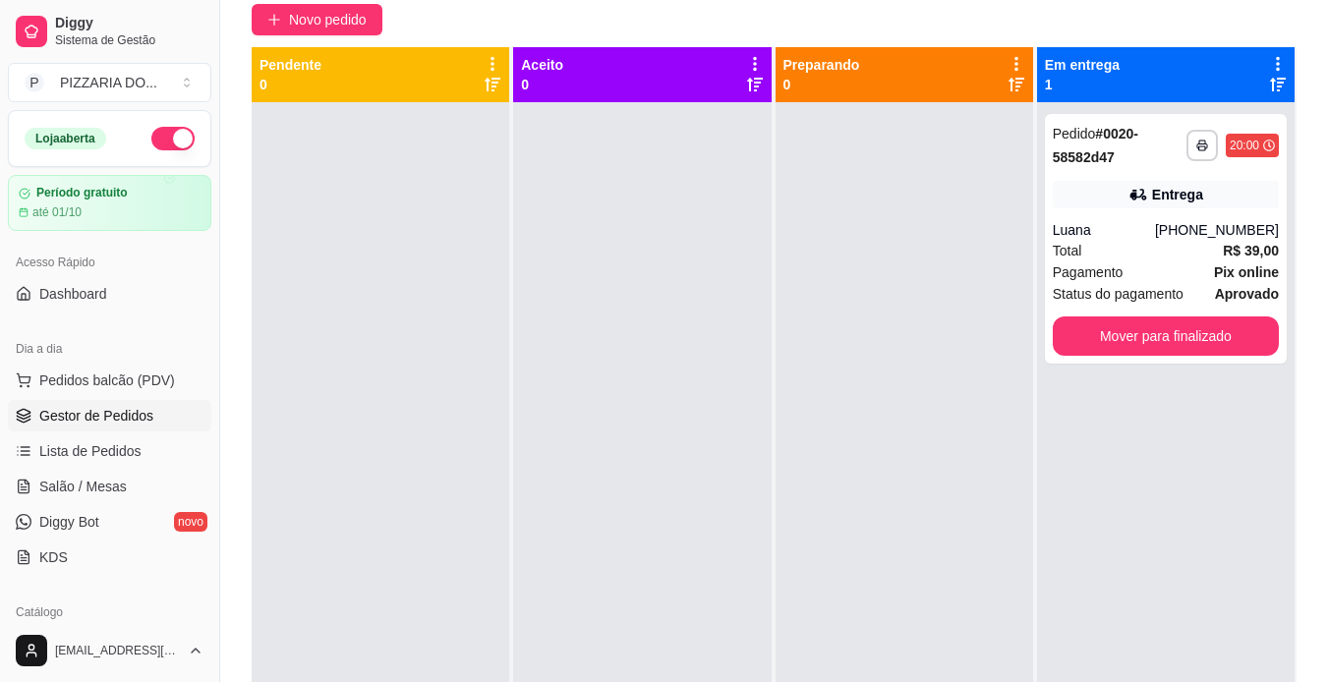
click at [826, 343] on div at bounding box center [903, 443] width 257 height 682
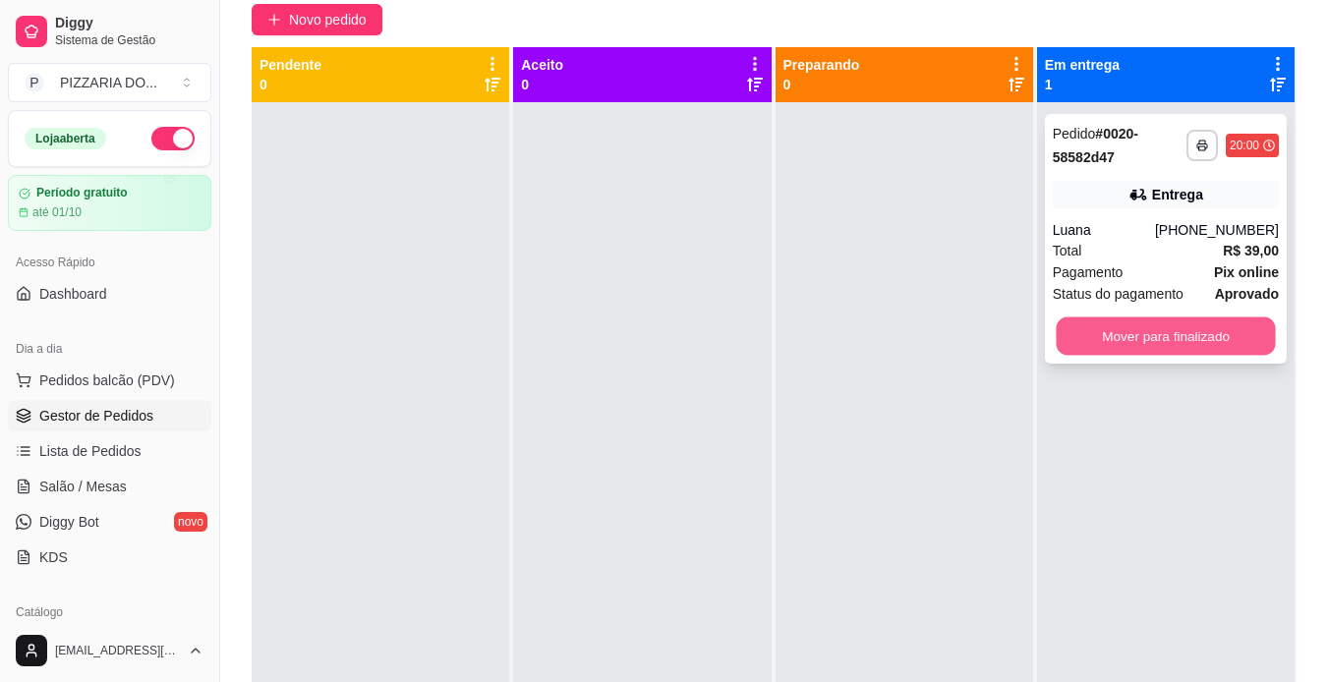
click at [1141, 338] on button "Mover para finalizado" at bounding box center [1164, 336] width 219 height 38
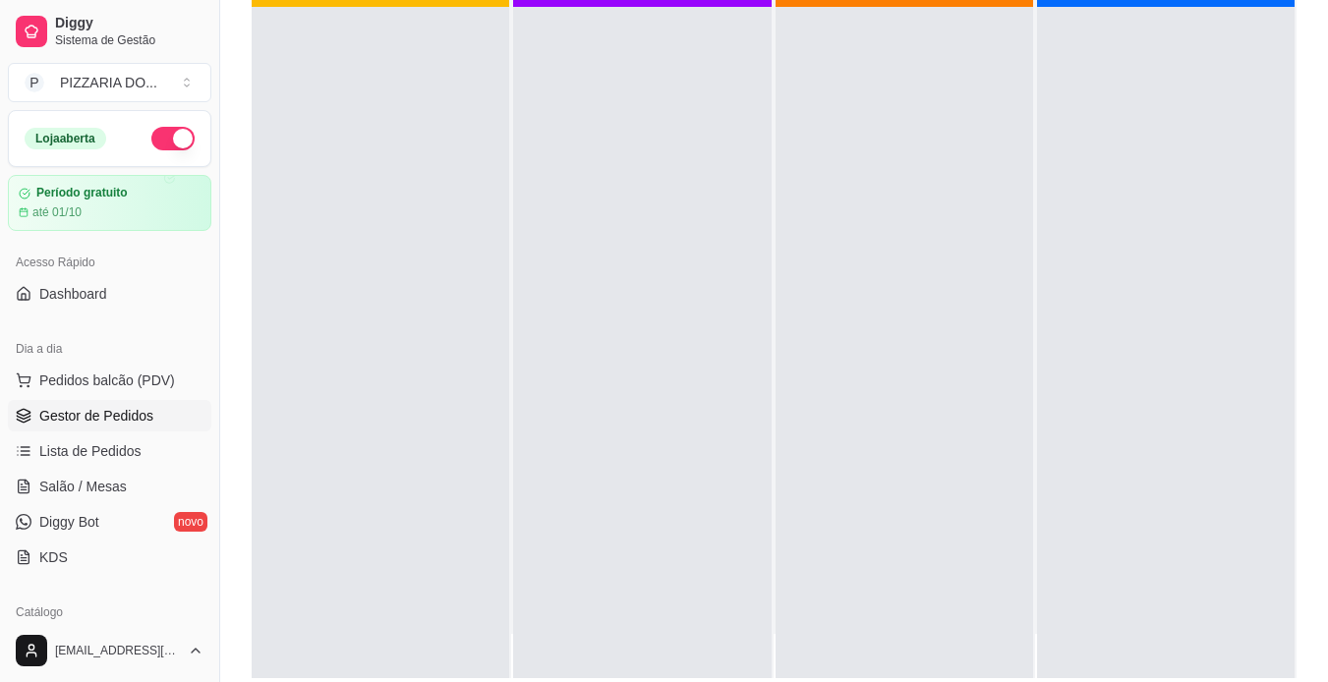
scroll to position [221, 0]
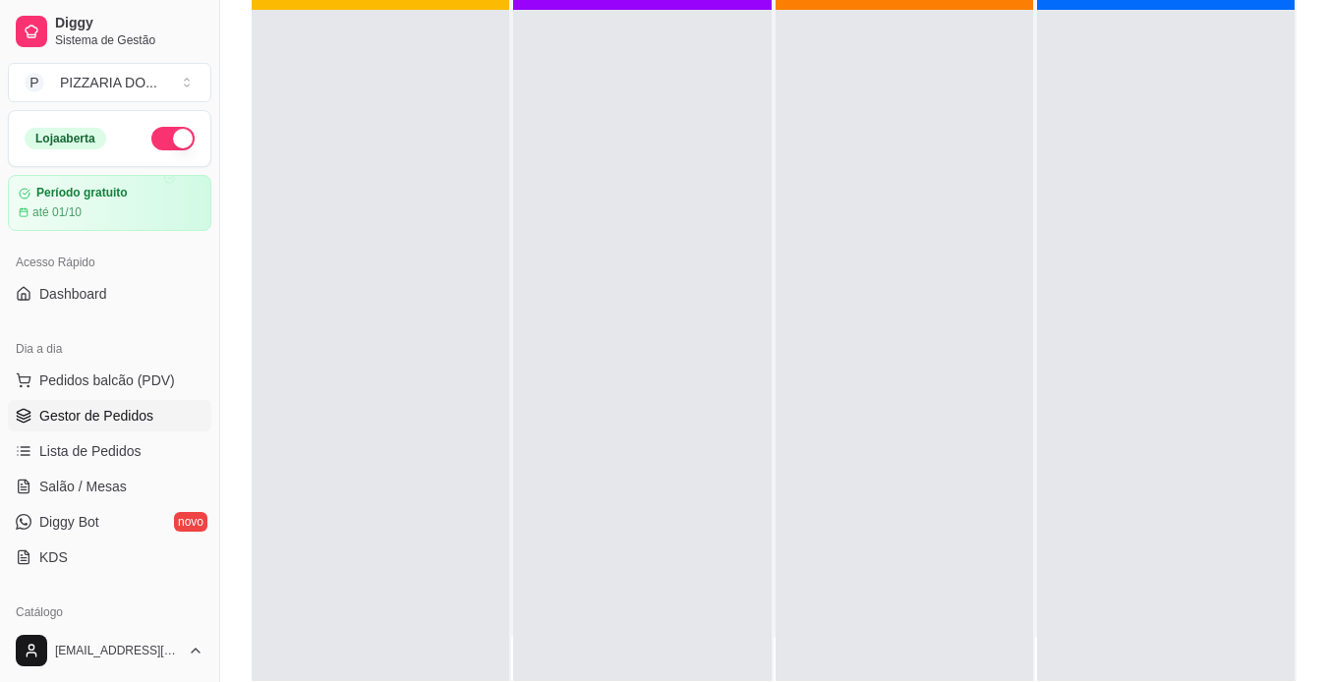
click at [617, 329] on div at bounding box center [641, 351] width 257 height 682
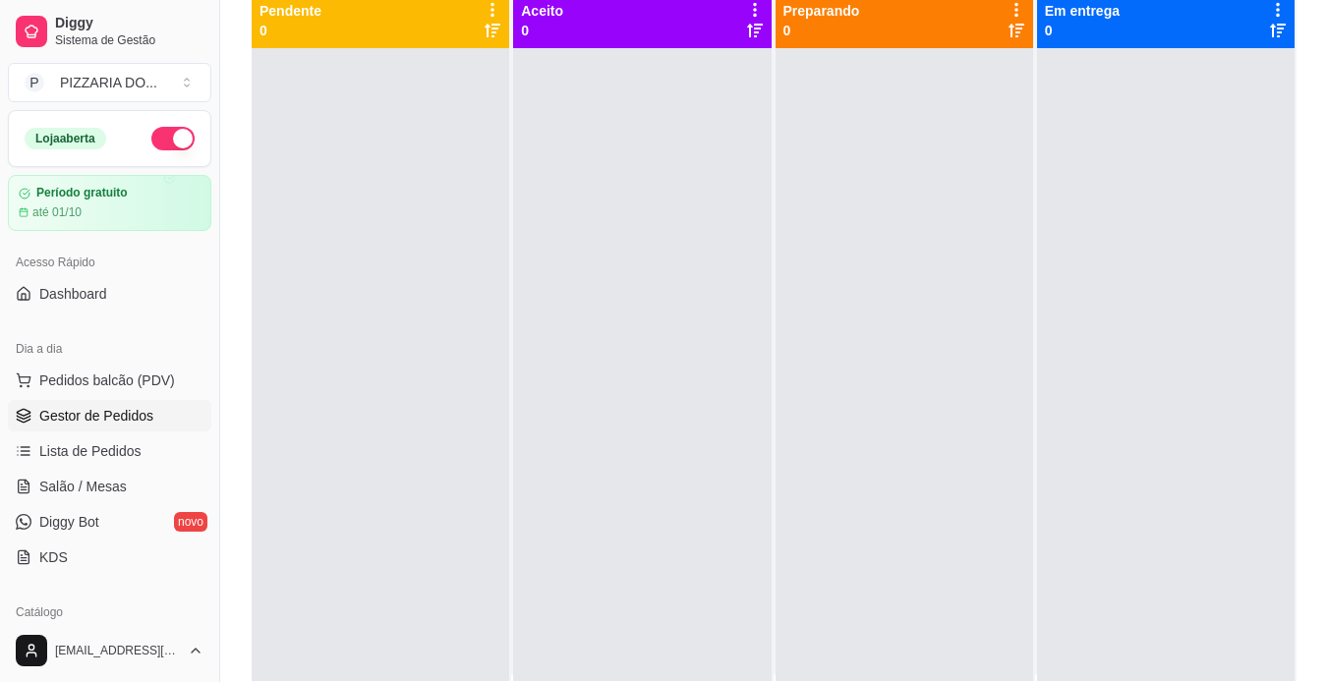
scroll to position [5, 0]
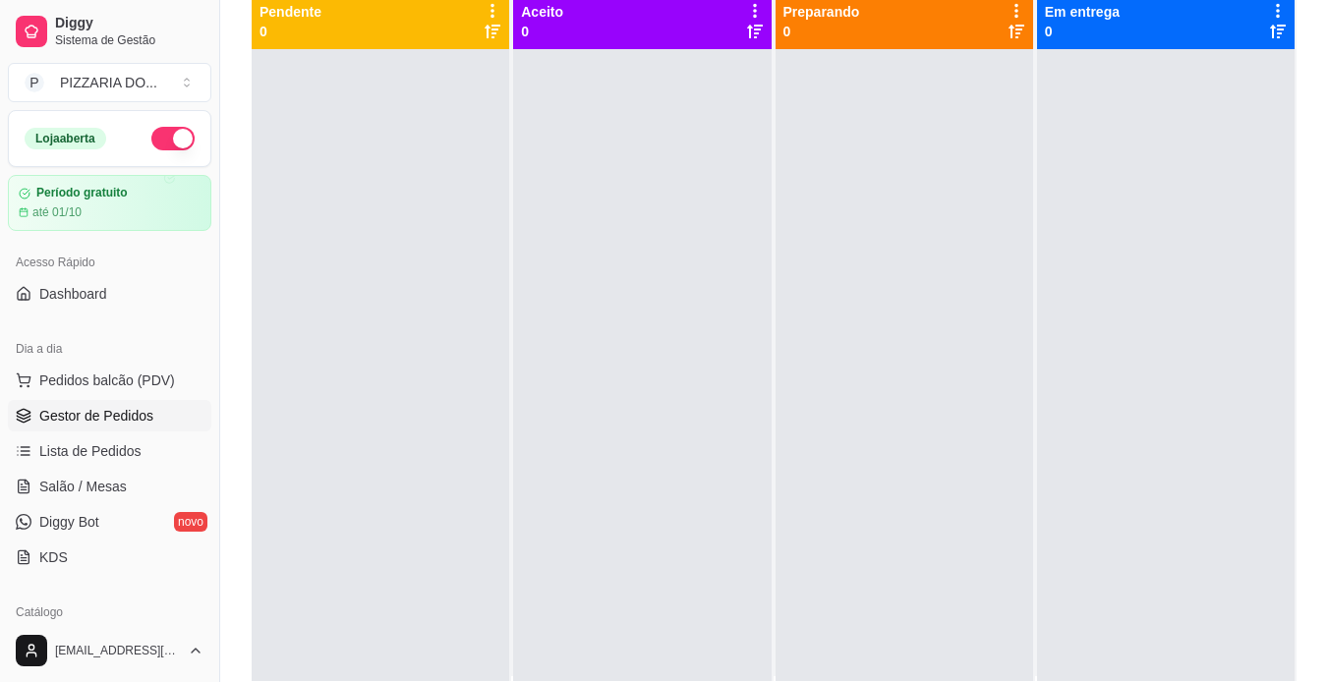
click at [617, 329] on div at bounding box center [641, 390] width 257 height 682
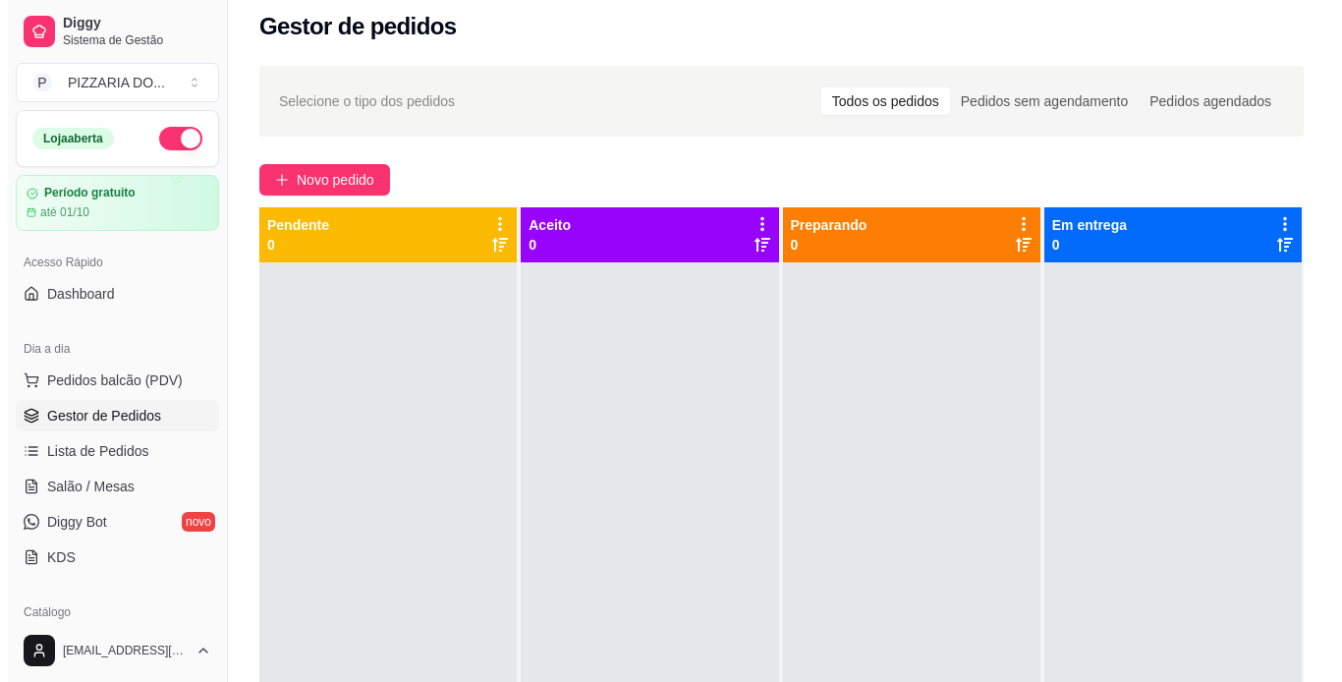
scroll to position [0, 0]
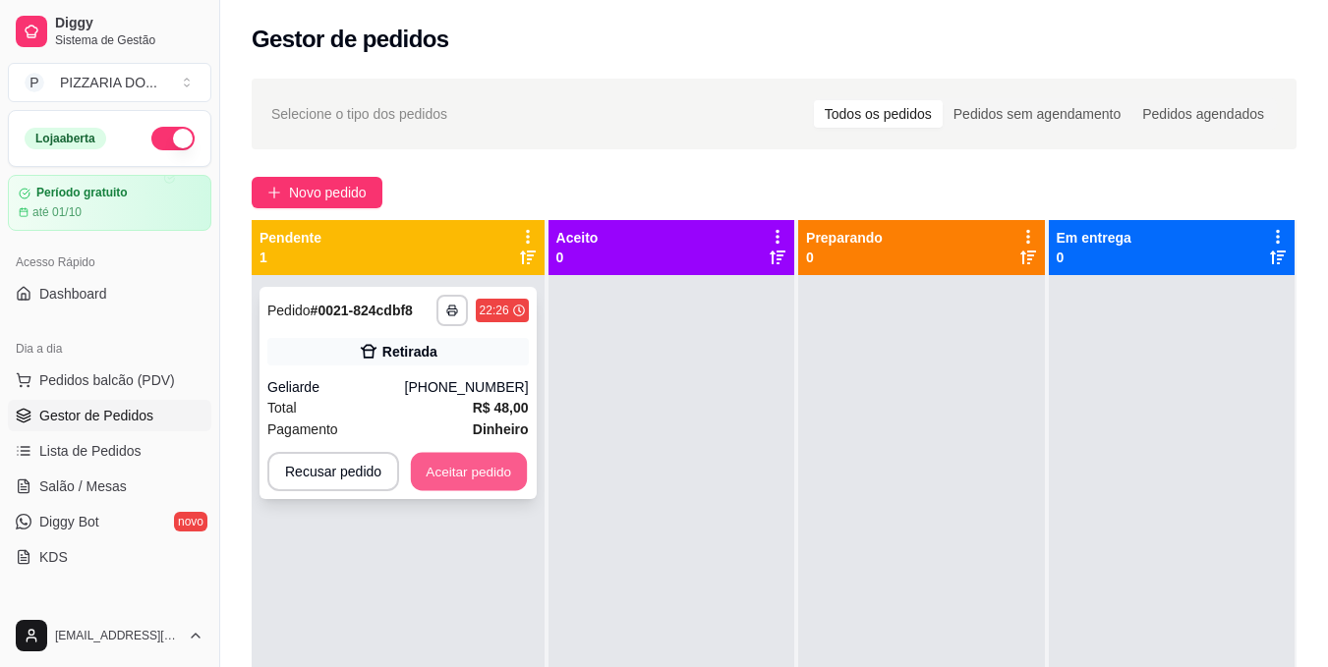
click at [458, 475] on button "Aceitar pedido" at bounding box center [469, 472] width 116 height 38
click at [627, 492] on div at bounding box center [671, 608] width 246 height 667
click at [470, 471] on button "Aceitar pedido" at bounding box center [469, 472] width 116 height 38
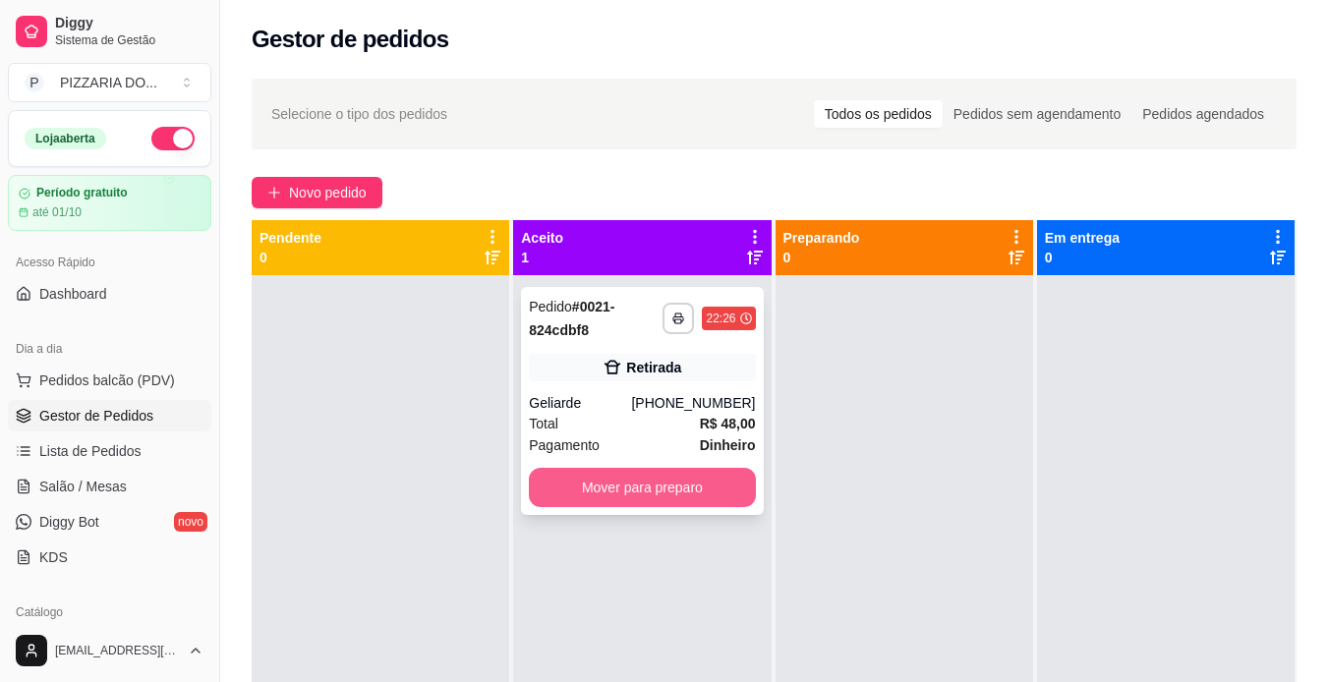
click at [650, 482] on button "Mover para preparo" at bounding box center [642, 487] width 226 height 39
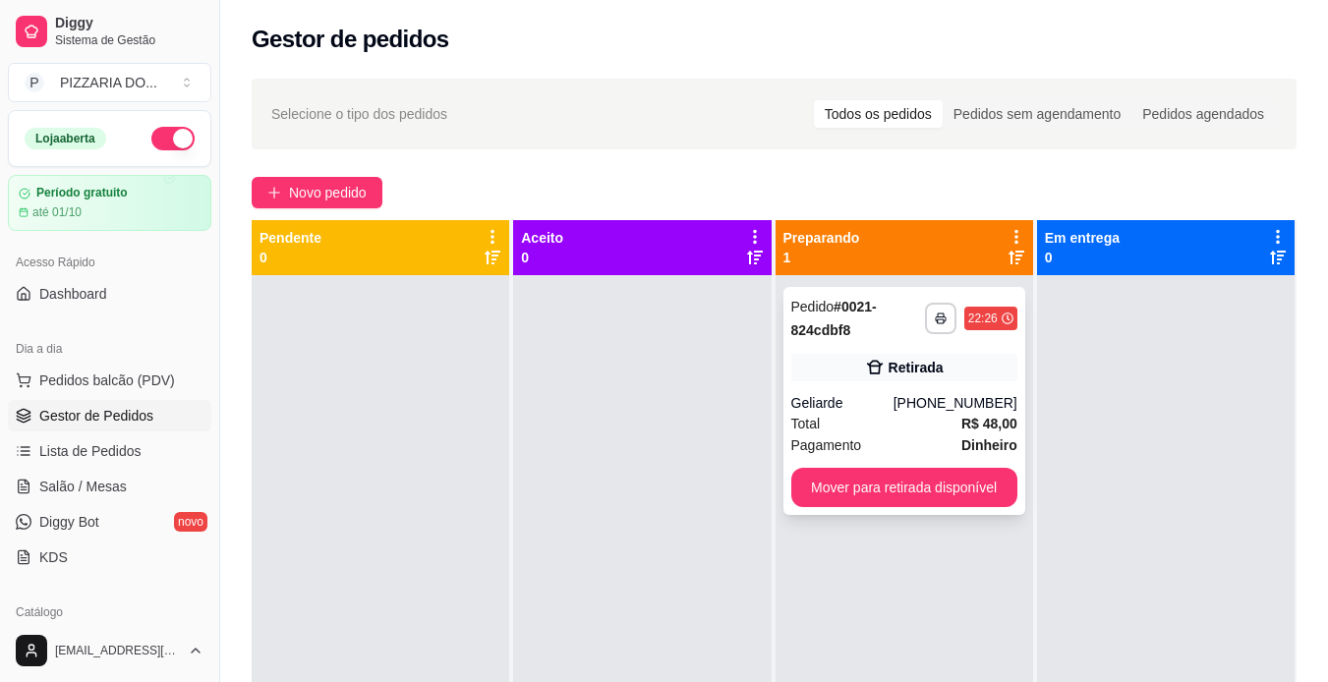
click at [865, 429] on div "Total R$ 48,00" at bounding box center [904, 424] width 226 height 22
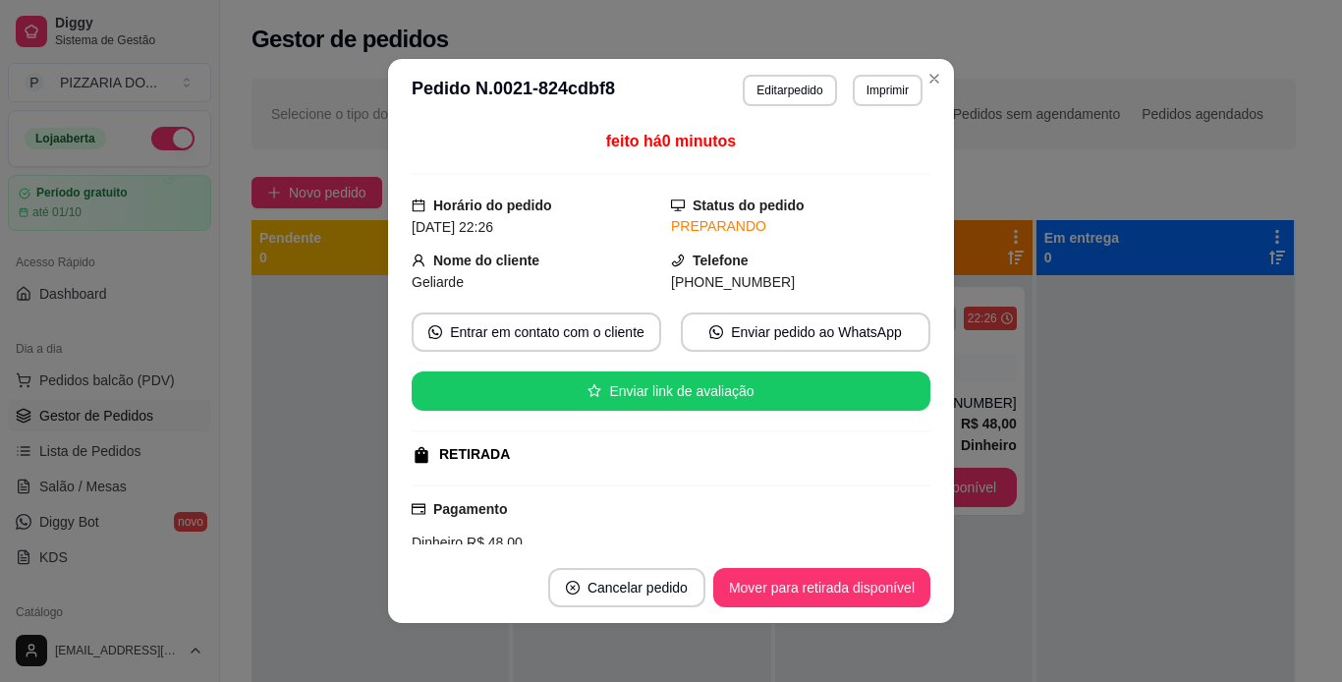
click at [662, 542] on div "Dinheiro R$ 48,00 Cliente pagará com R$ 50,00 Troco no valor de R$ 2,00" at bounding box center [671, 564] width 519 height 65
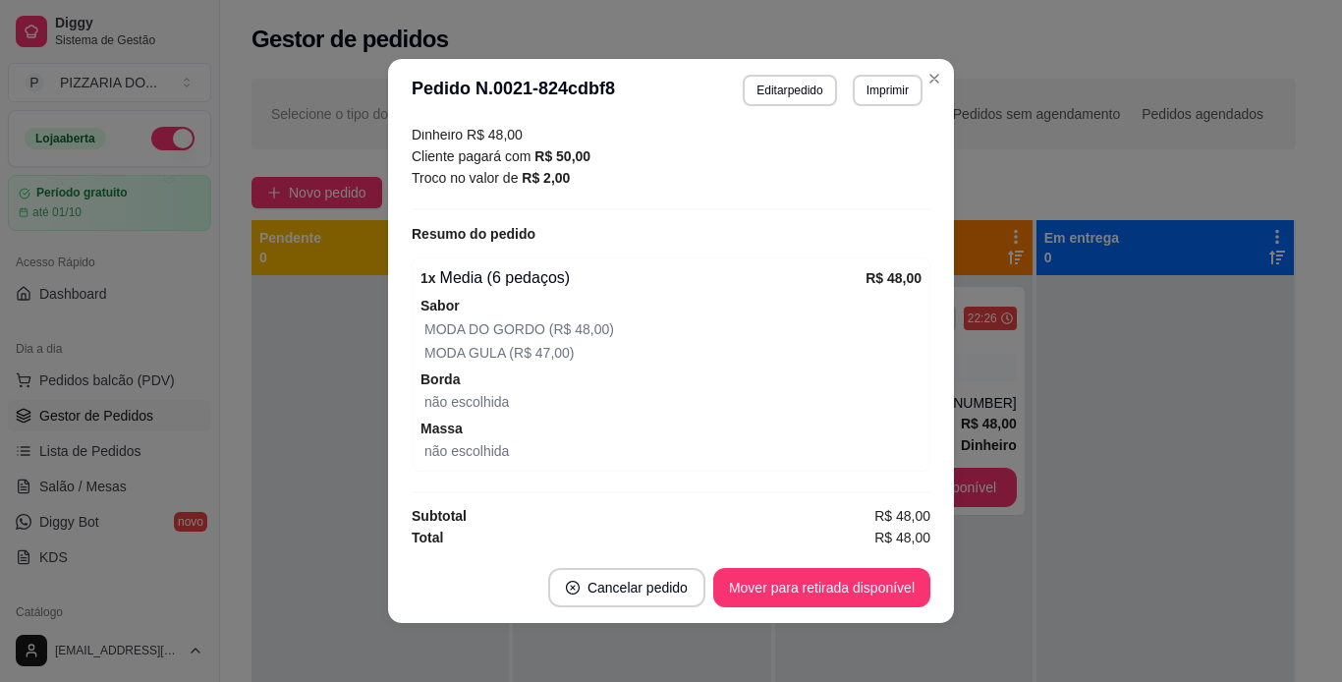
scroll to position [412, 0]
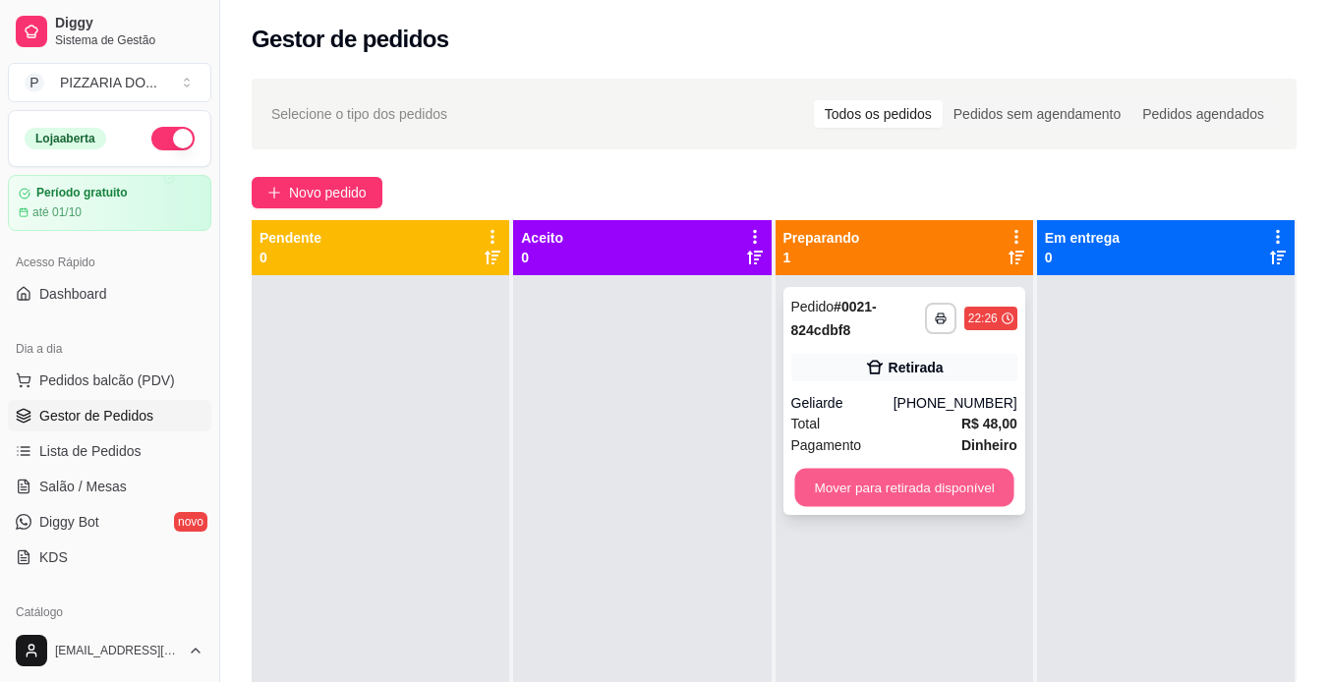
click at [930, 481] on button "Mover para retirada disponível" at bounding box center [903, 488] width 219 height 38
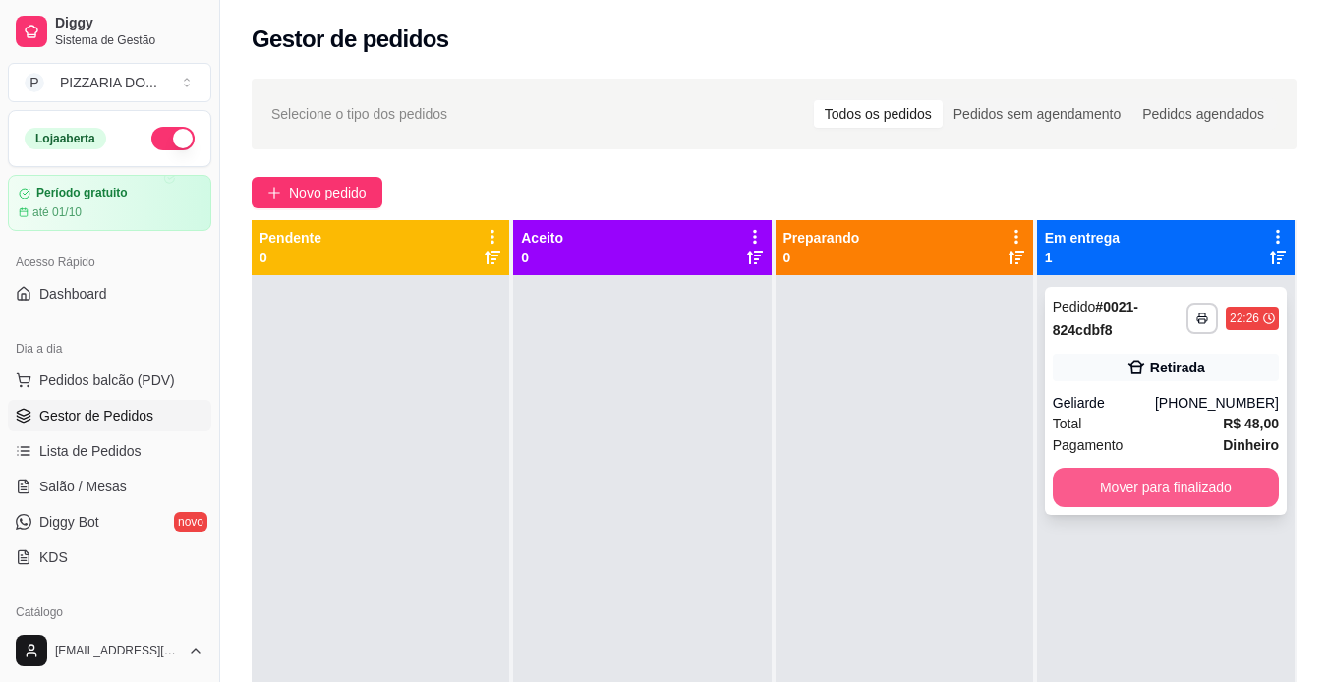
click at [1216, 480] on button "Mover para finalizado" at bounding box center [1165, 487] width 226 height 39
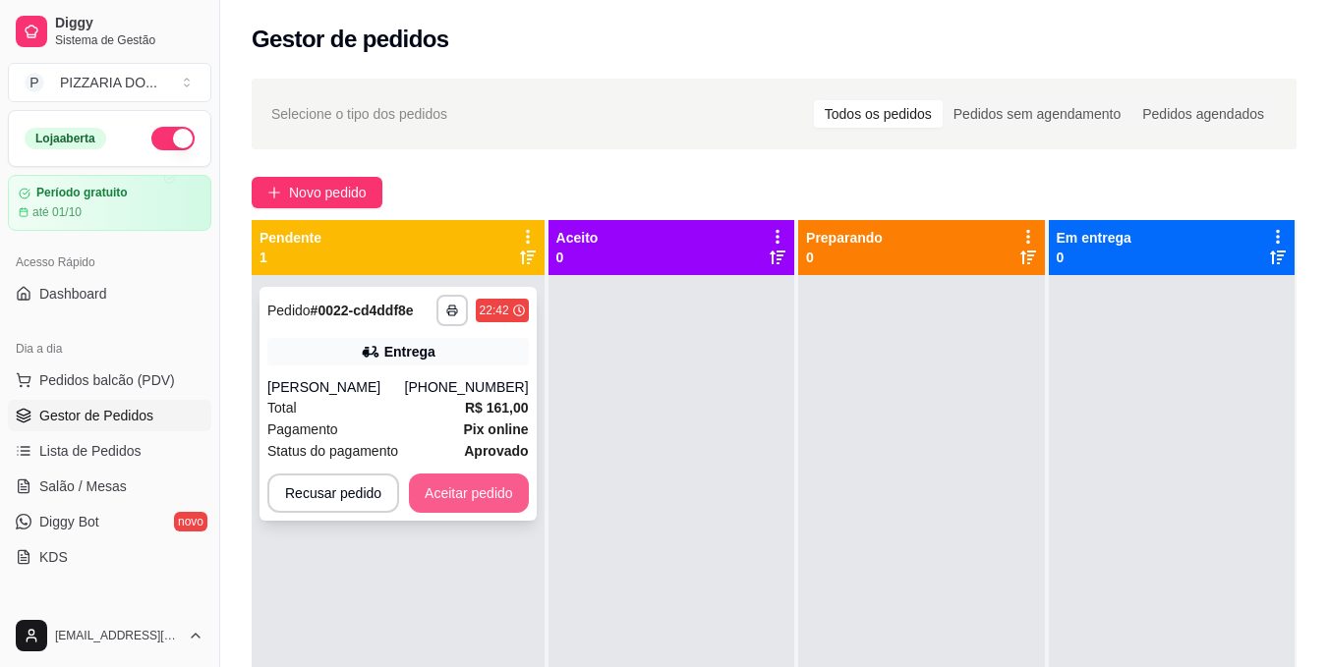
click at [464, 495] on button "Aceitar pedido" at bounding box center [469, 493] width 120 height 39
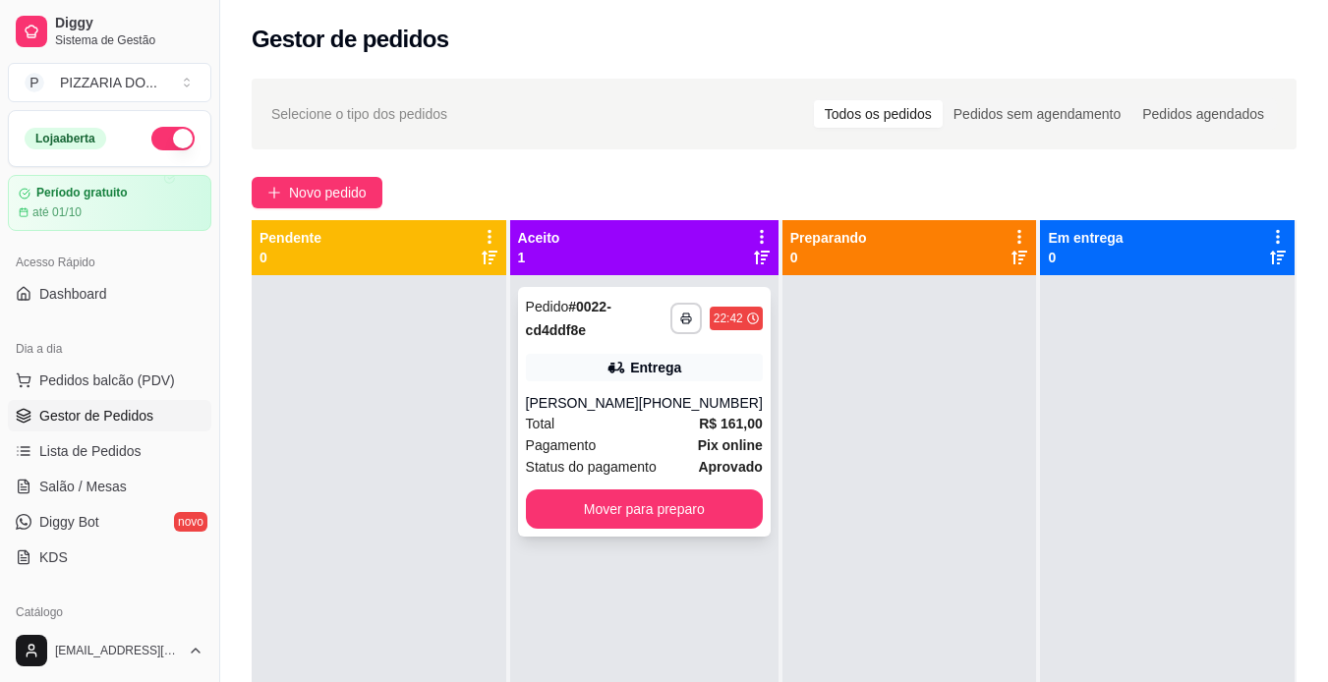
click at [641, 429] on div "Total R$ 161,00" at bounding box center [644, 424] width 237 height 22
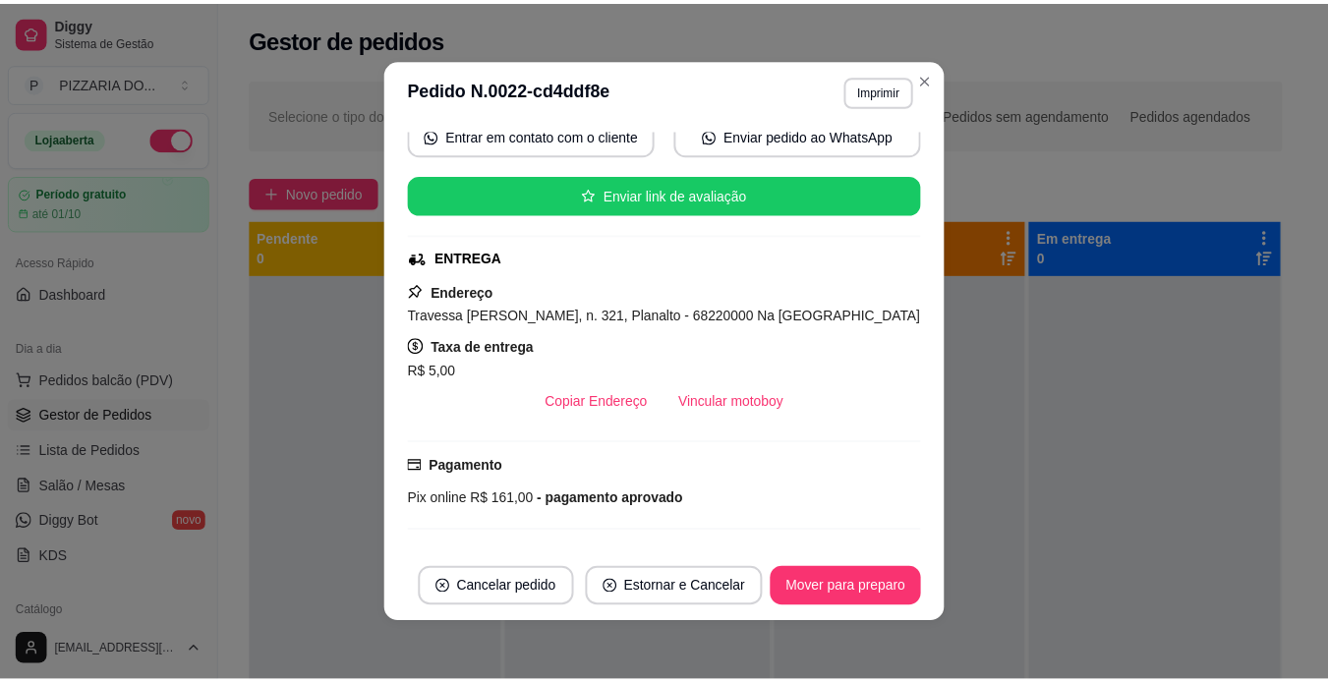
scroll to position [236, 0]
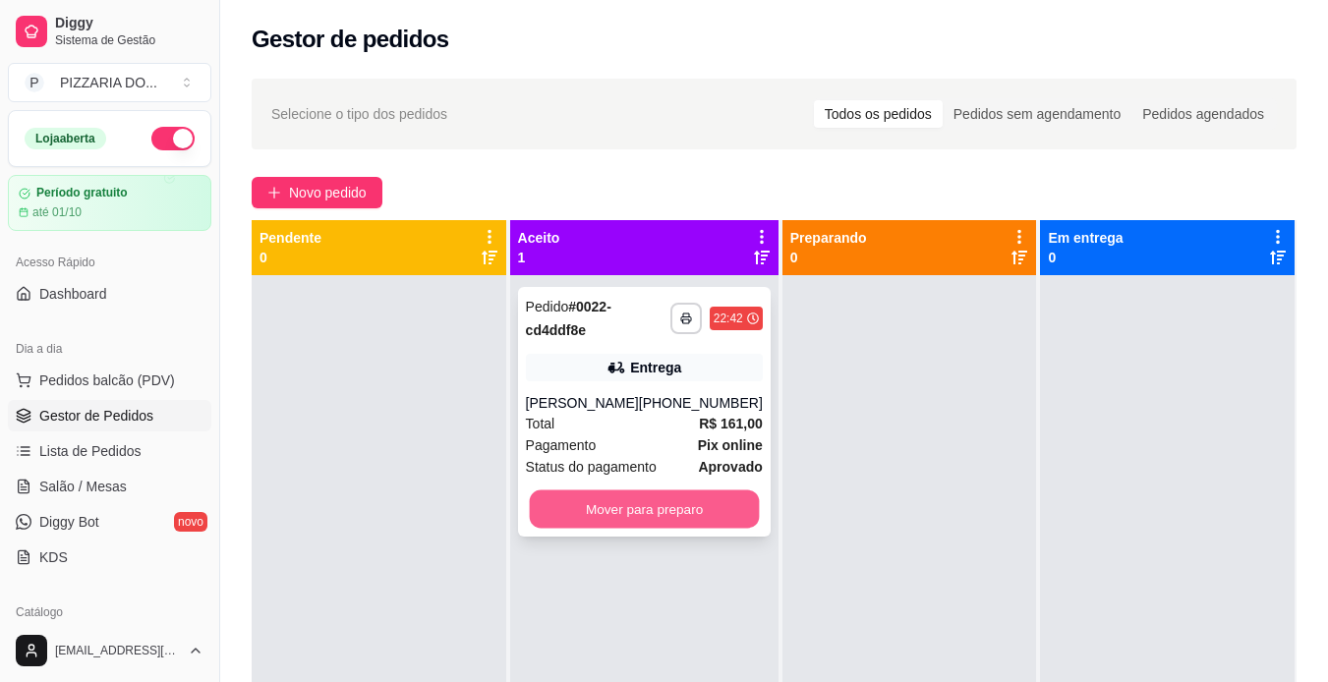
click at [627, 517] on button "Mover para preparo" at bounding box center [644, 509] width 230 height 38
